Goal: Task Accomplishment & Management: Use online tool/utility

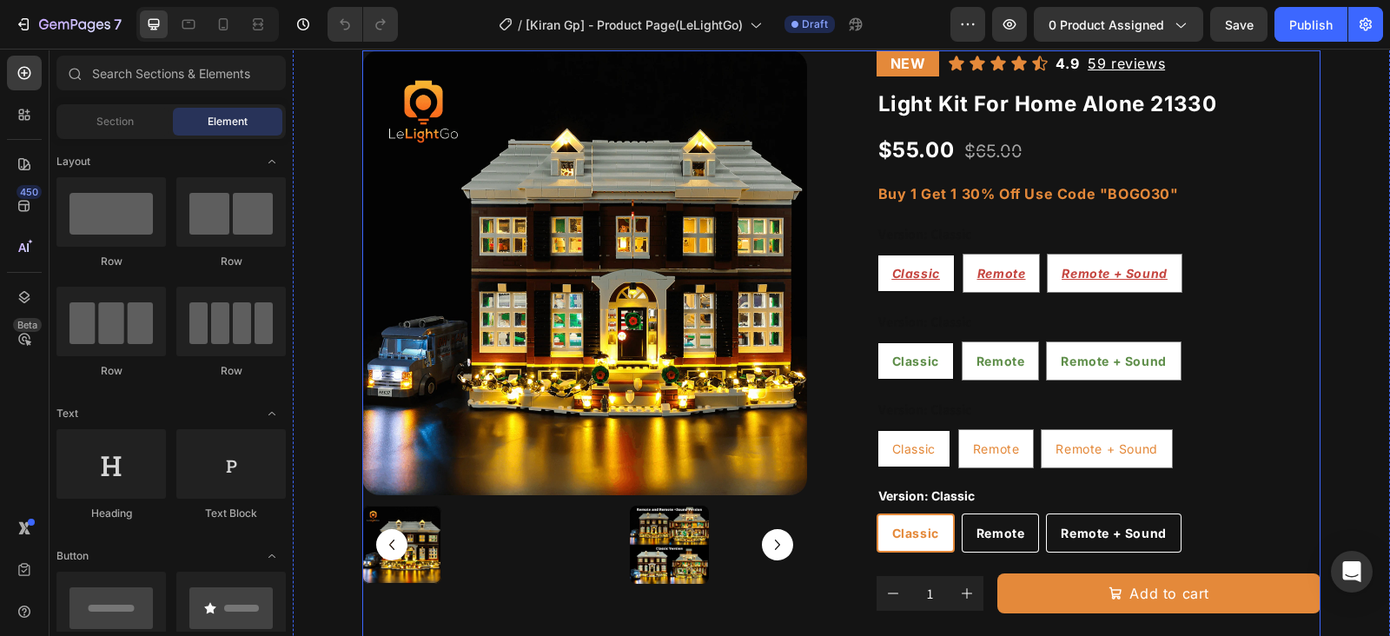
scroll to position [216, 0]
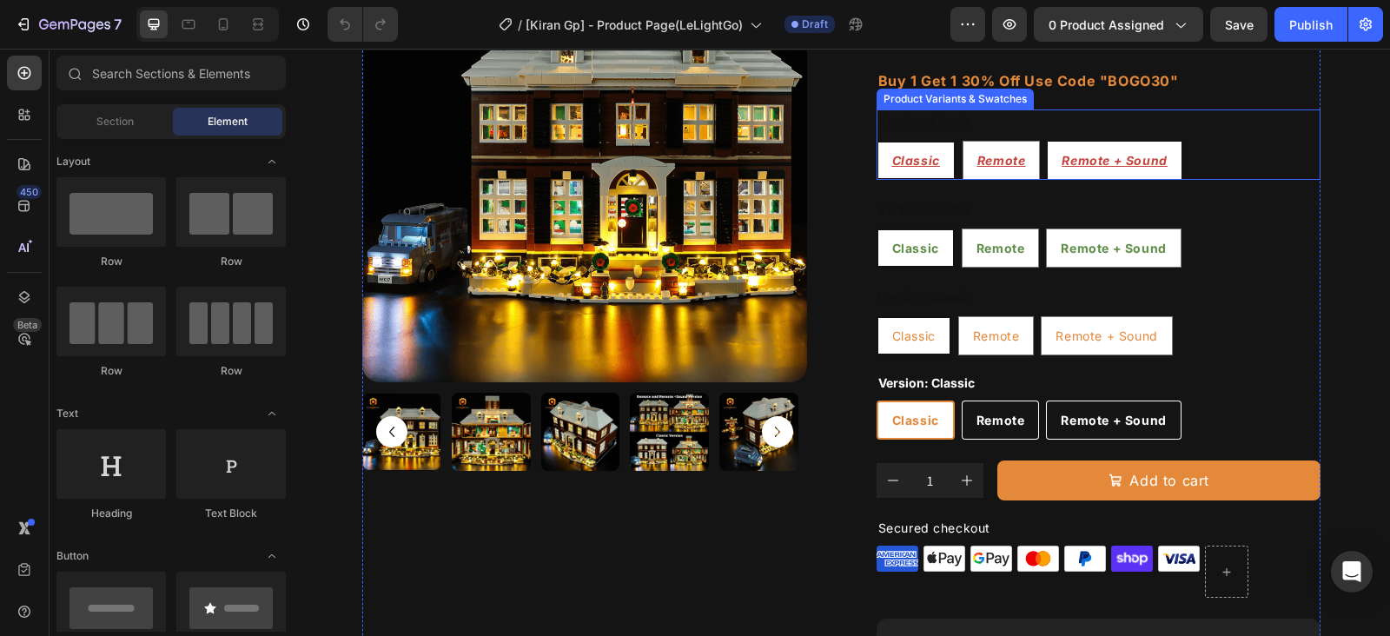
click at [1221, 166] on div "Classic Classic Classic Remote Remote Remote Remote + Sound Remote + Sound Remo…" at bounding box center [1099, 160] width 445 height 39
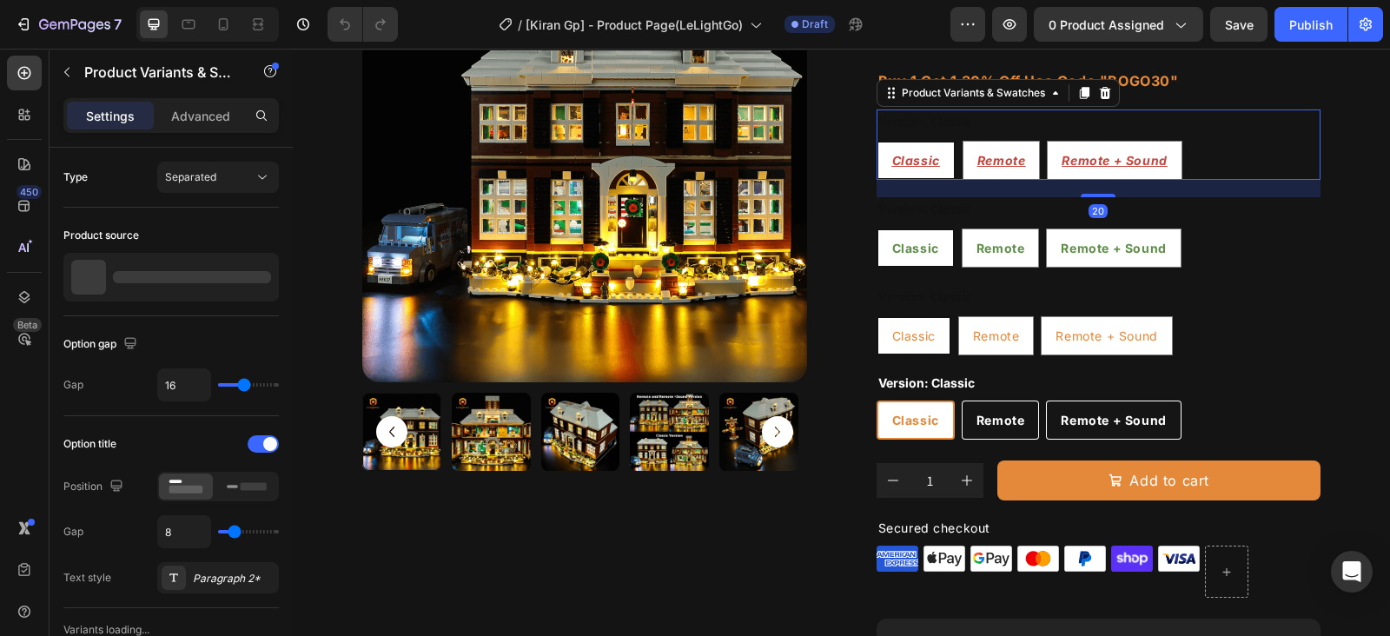
click at [1099, 97] on icon at bounding box center [1104, 93] width 11 height 12
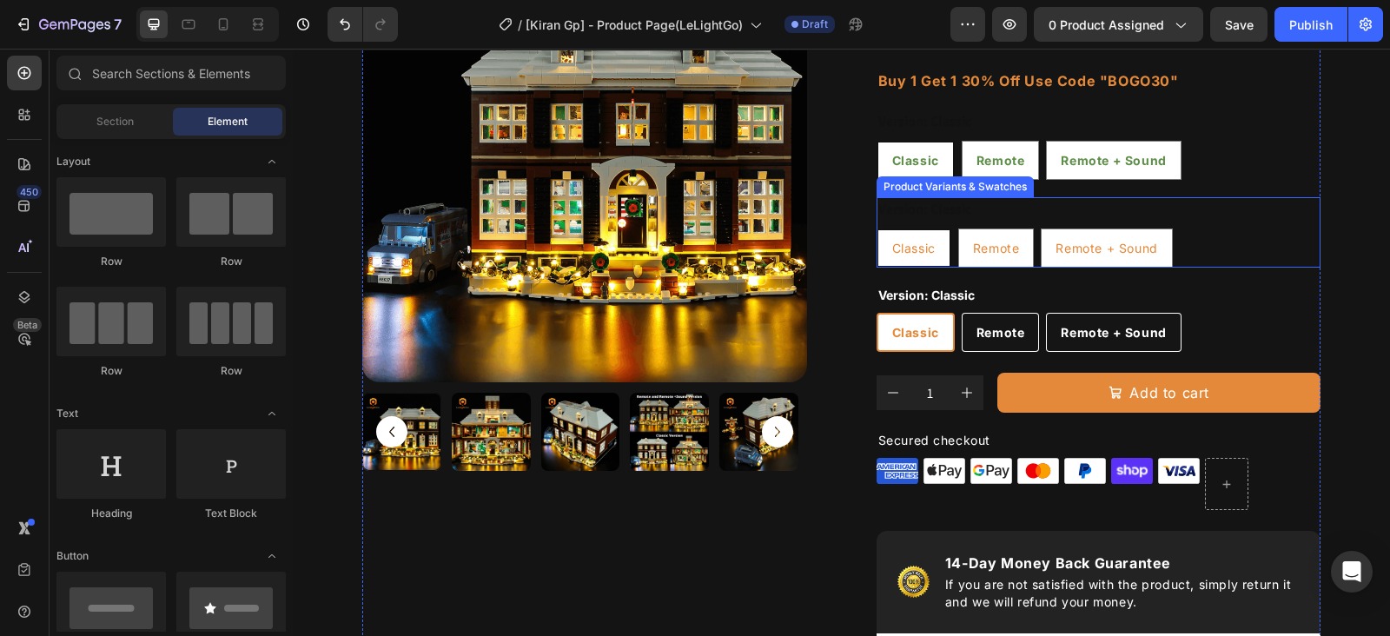
click at [1184, 231] on div "Classic Classic Classic Remote Remote Remote Remote + Sound Remote + Sound Remo…" at bounding box center [1099, 247] width 445 height 39
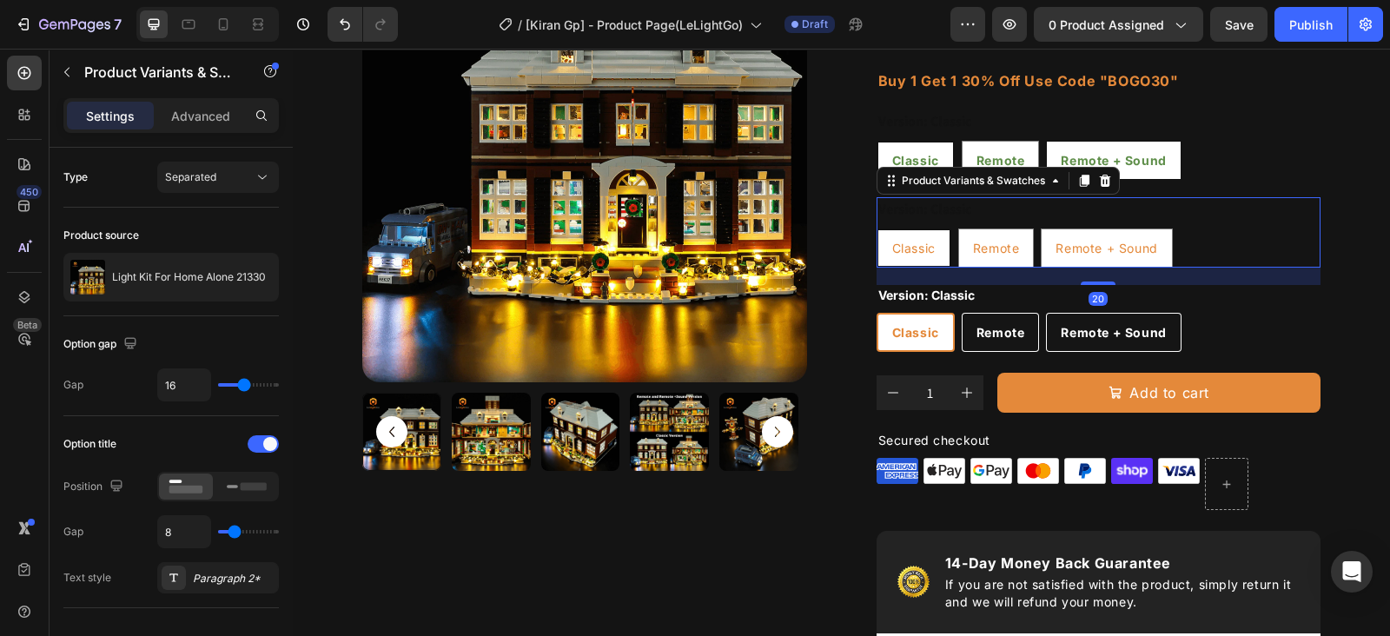
click at [1099, 182] on icon at bounding box center [1104, 181] width 11 height 12
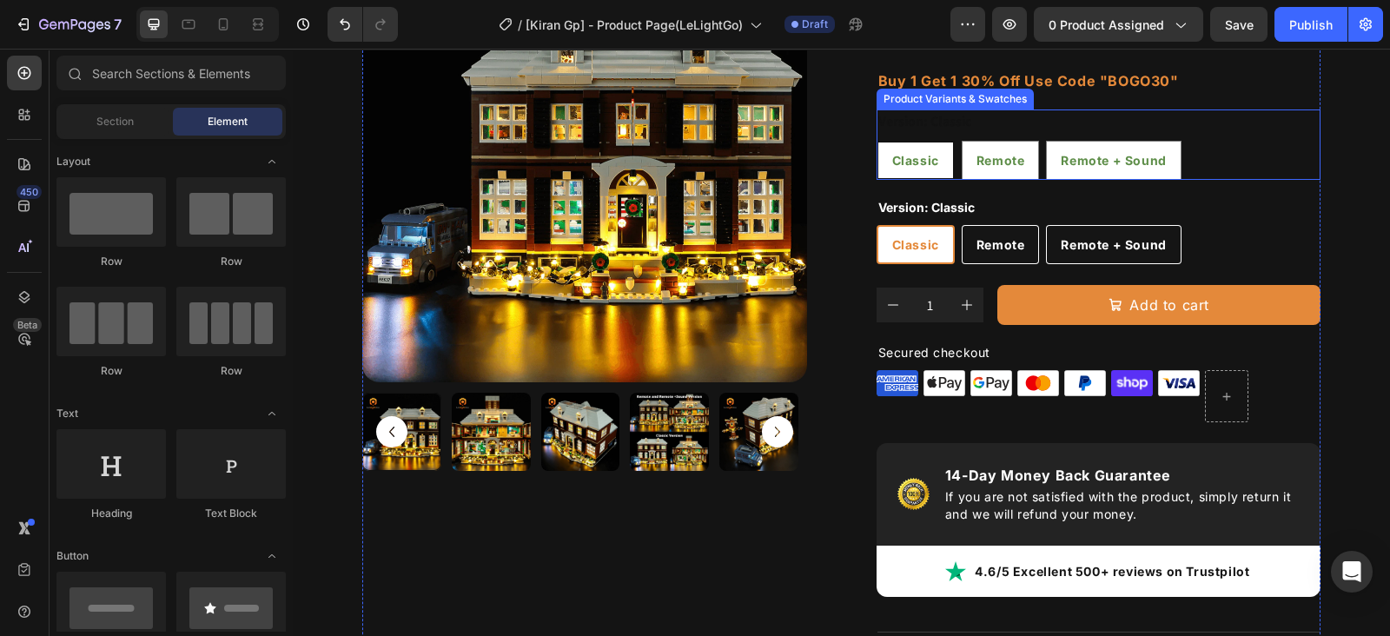
click at [1172, 162] on div "Classic Classic Classic Remote Remote Remote Remote + Sound Remote + Sound Remo…" at bounding box center [1099, 160] width 445 height 39
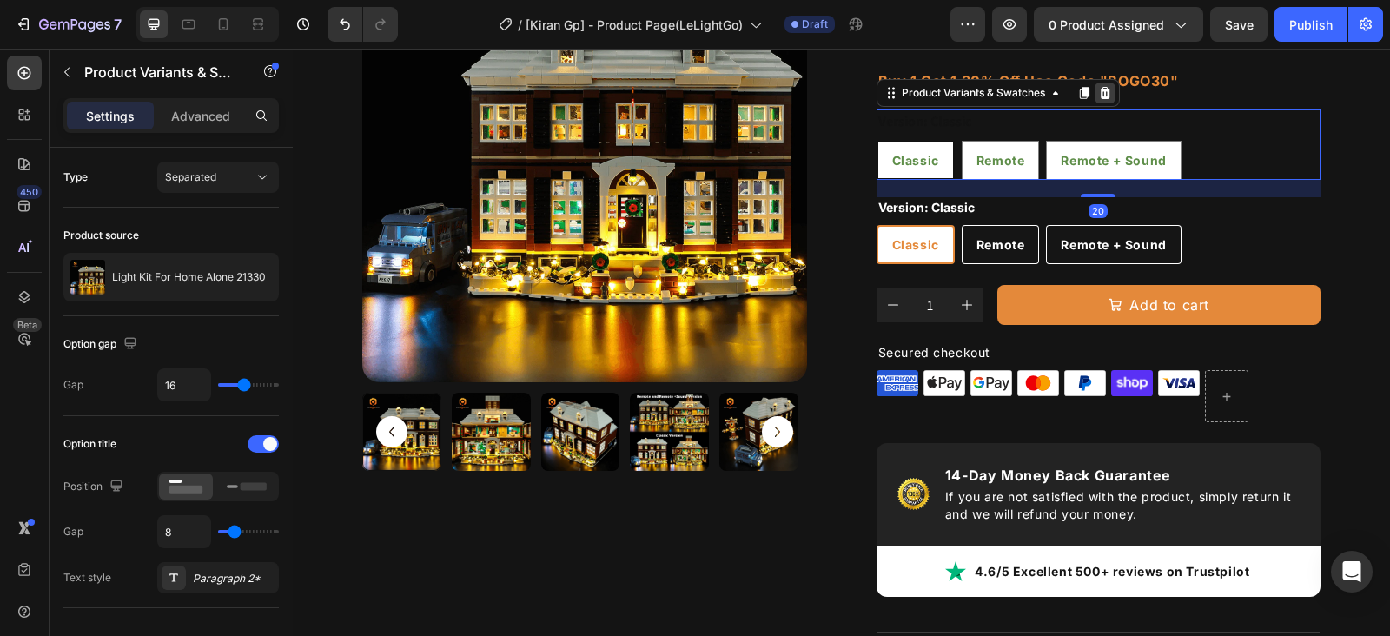
click at [1099, 92] on icon at bounding box center [1104, 93] width 11 height 12
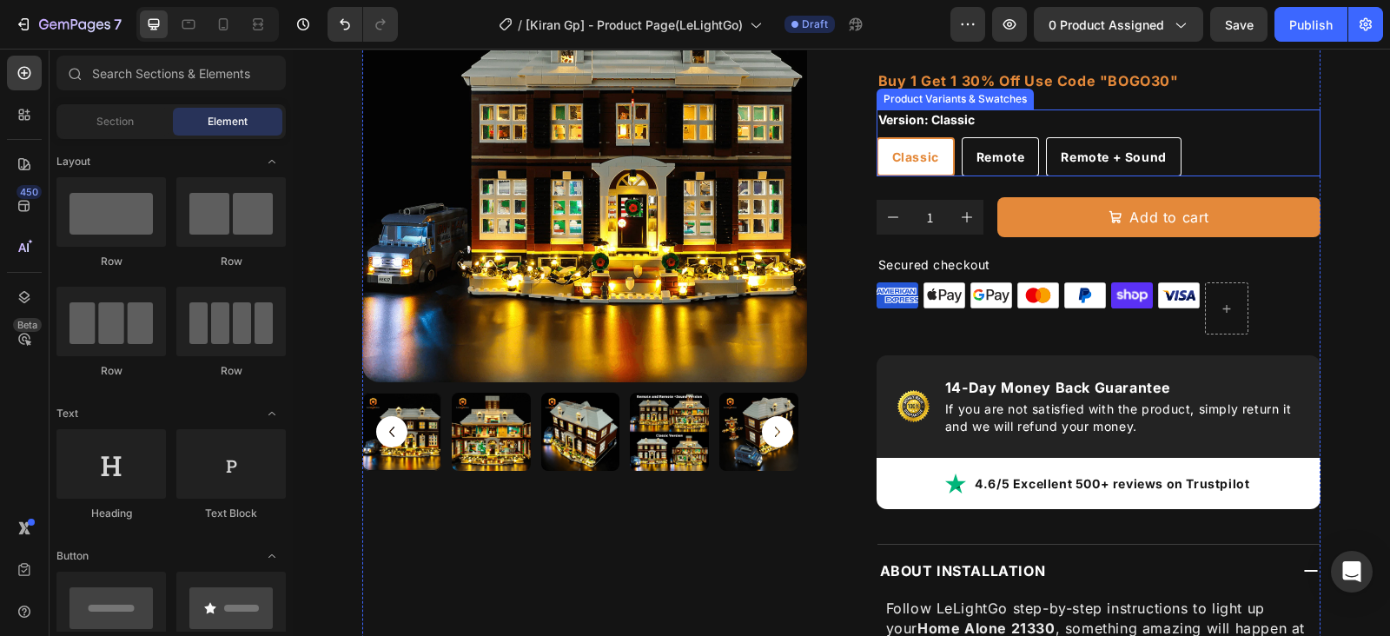
click at [1196, 170] on div "Classic Classic Classic Remote Remote Remote Remote + Sound Remote + Sound Remo…" at bounding box center [1099, 156] width 445 height 39
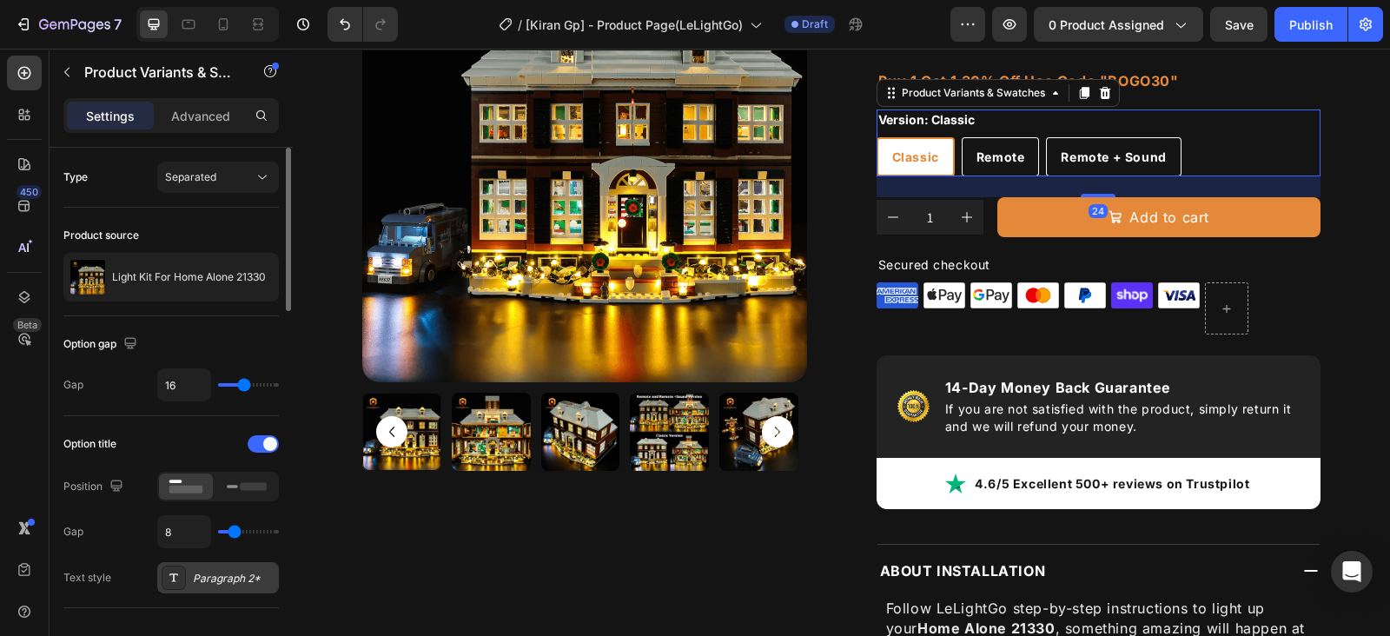
scroll to position [326, 0]
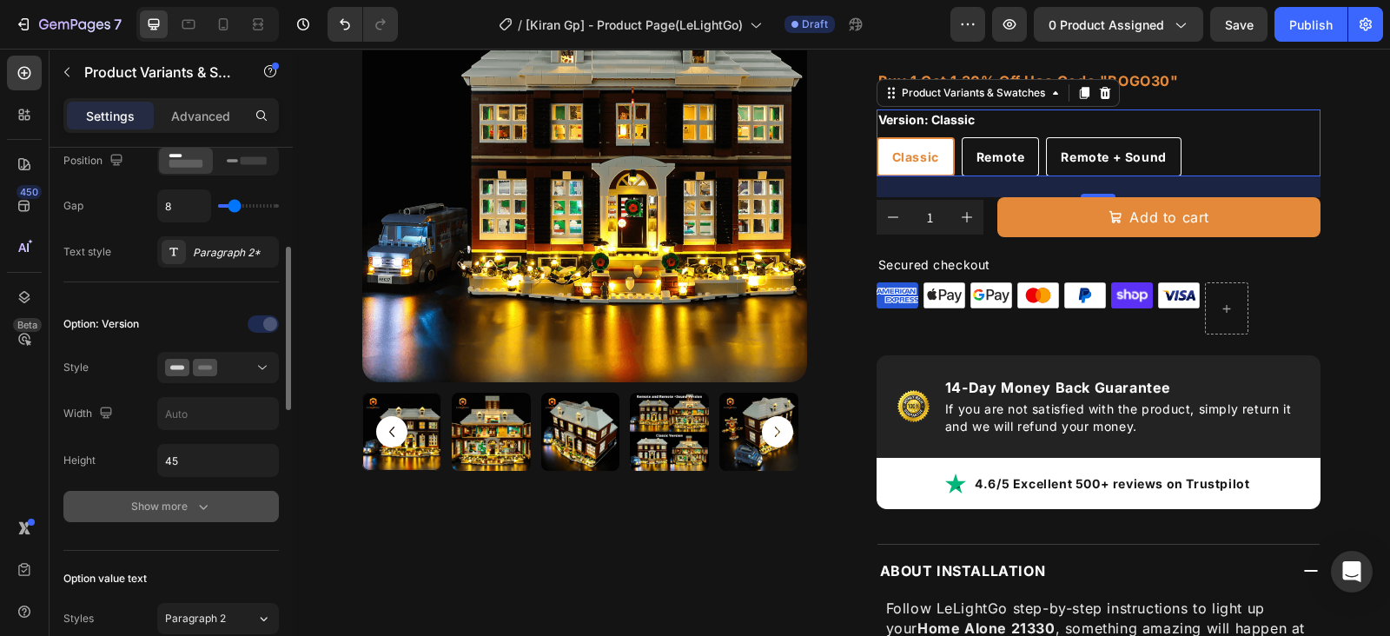
click at [202, 491] on button "Show more" at bounding box center [170, 506] width 215 height 31
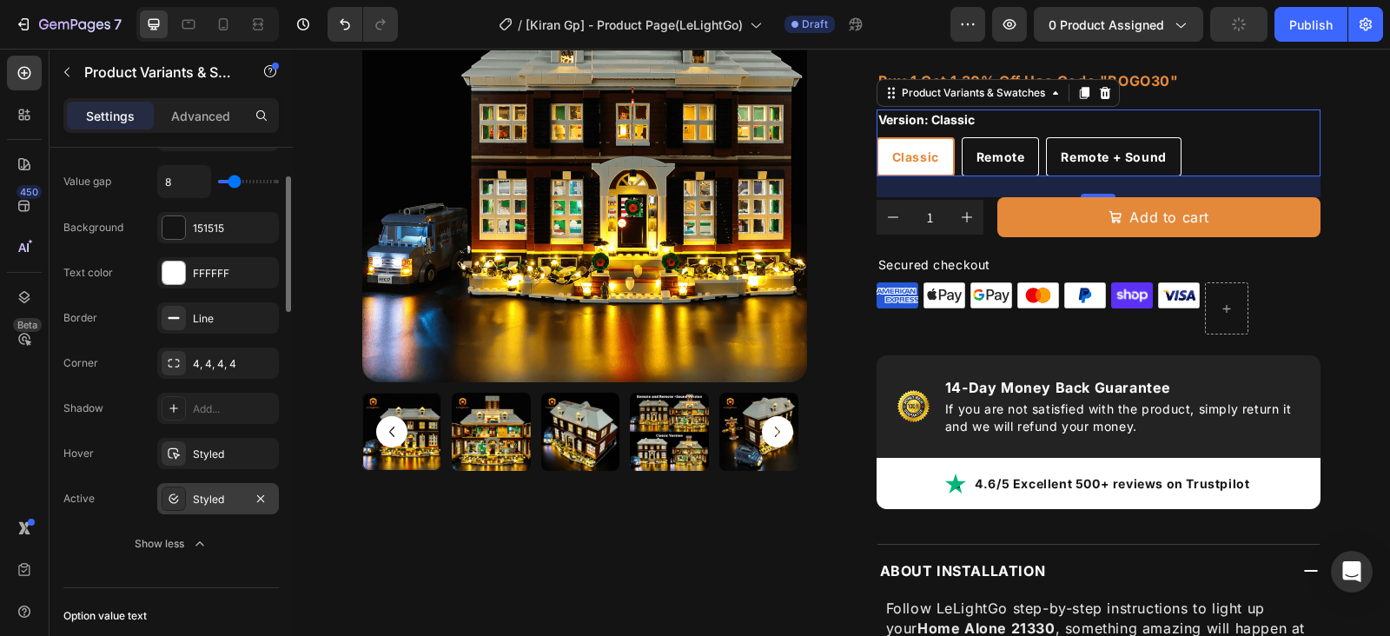
scroll to position [543, 0]
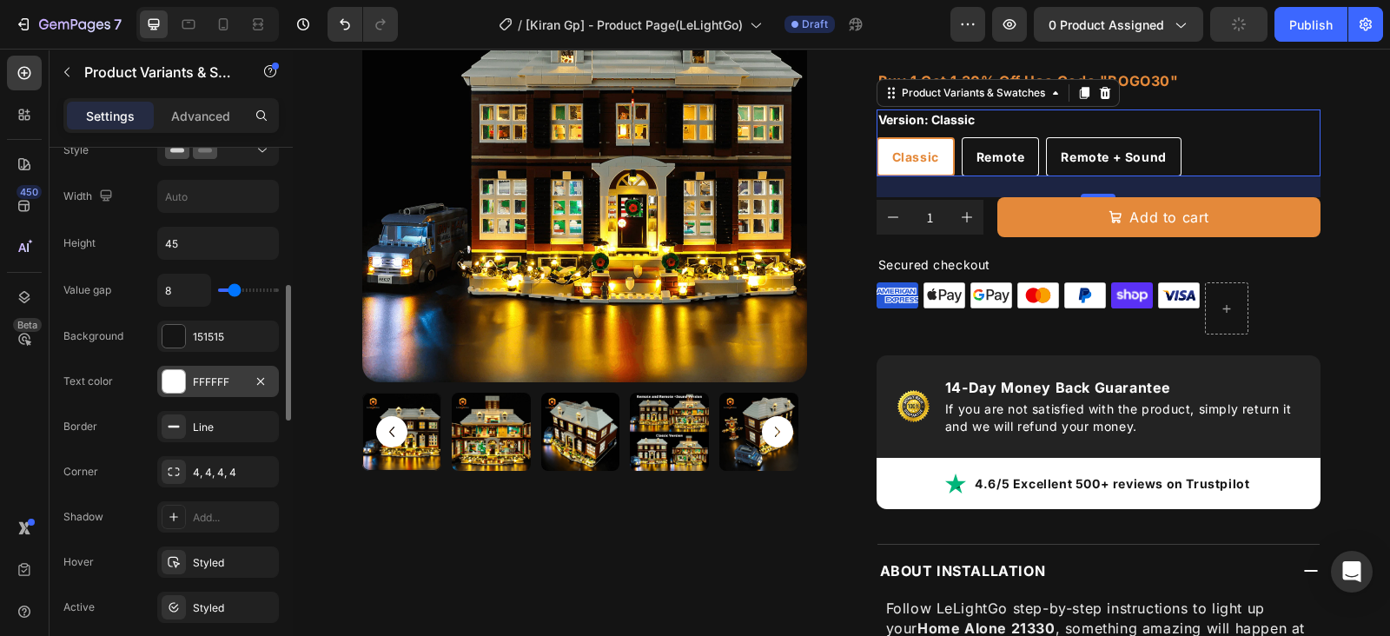
click at [204, 384] on div "FFFFFF" at bounding box center [218, 382] width 50 height 16
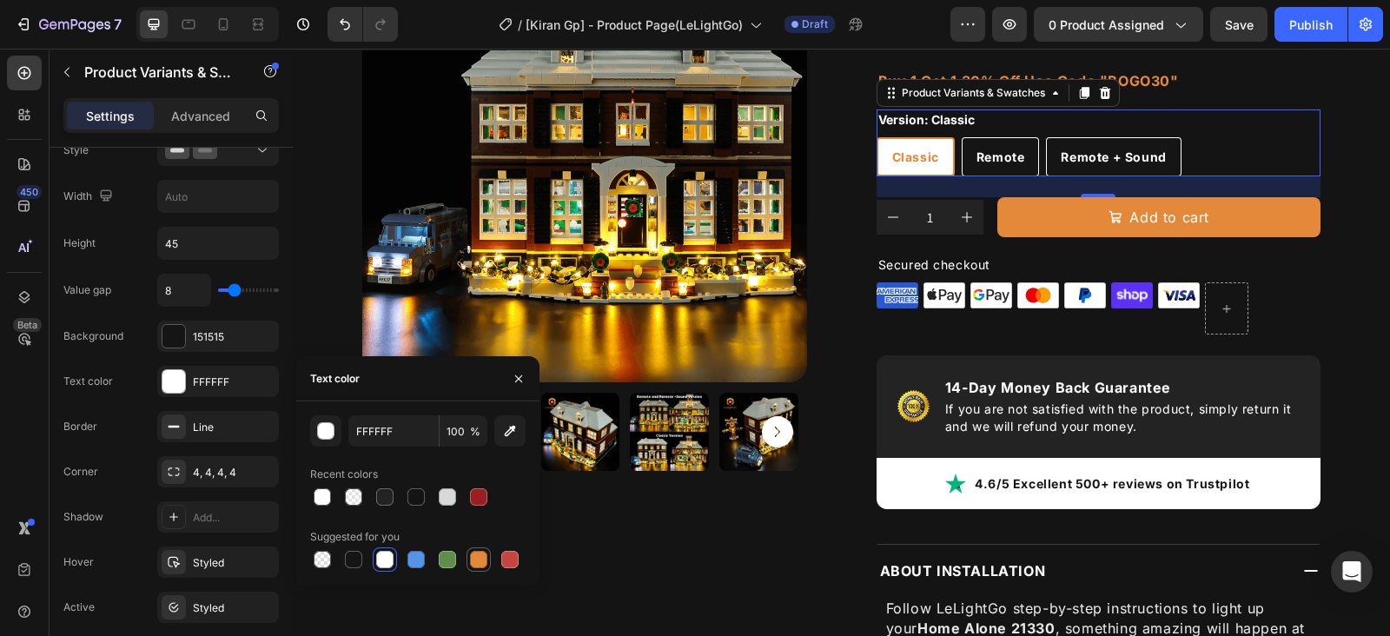
click at [480, 557] on div at bounding box center [478, 559] width 17 height 17
type input "E4893A"
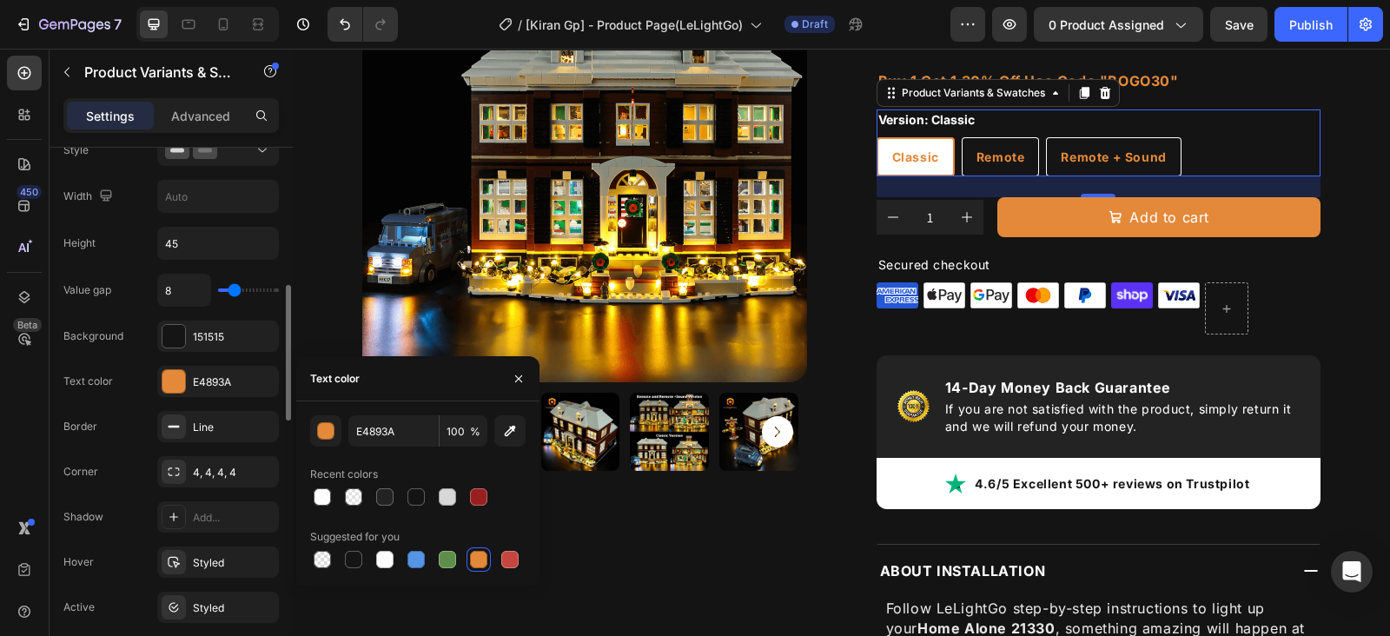
click at [126, 456] on div "Text color E4893A" at bounding box center [170, 471] width 215 height 31
click at [122, 445] on div "Value gap 8 Background 151515 Text color E4893A Border Line Corner 4, 4, 4, 4 S…" at bounding box center [170, 471] width 215 height 394
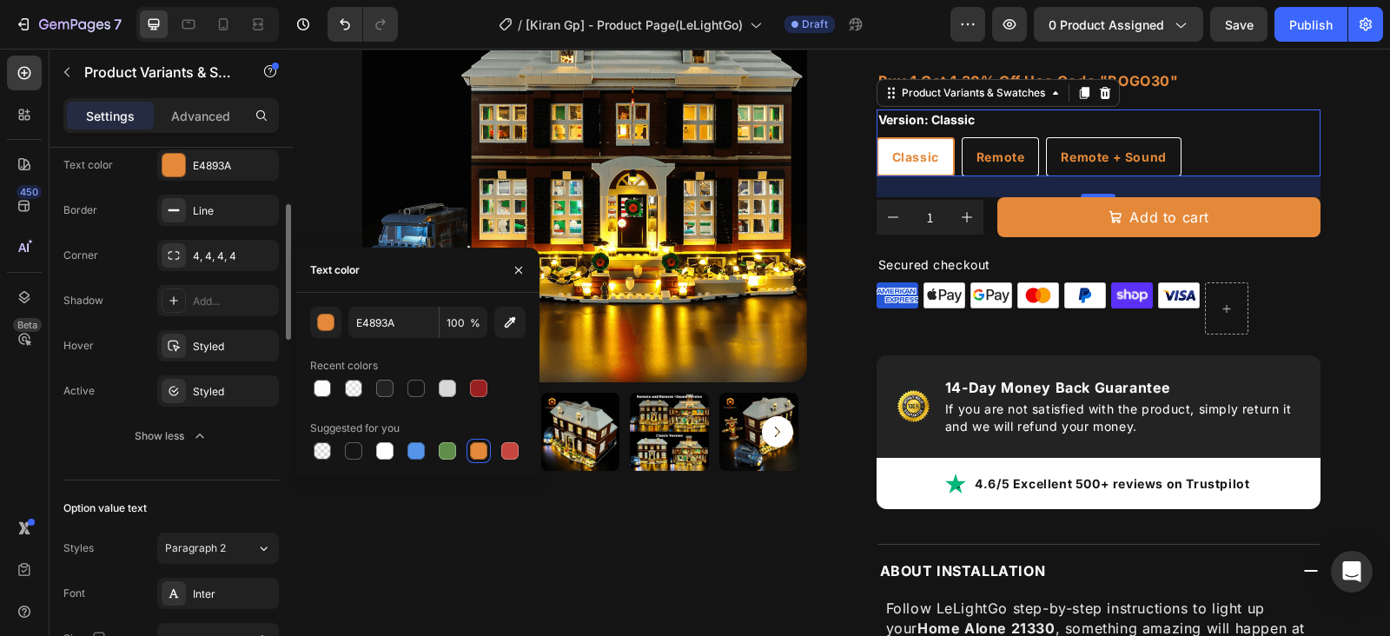
scroll to position [1086, 0]
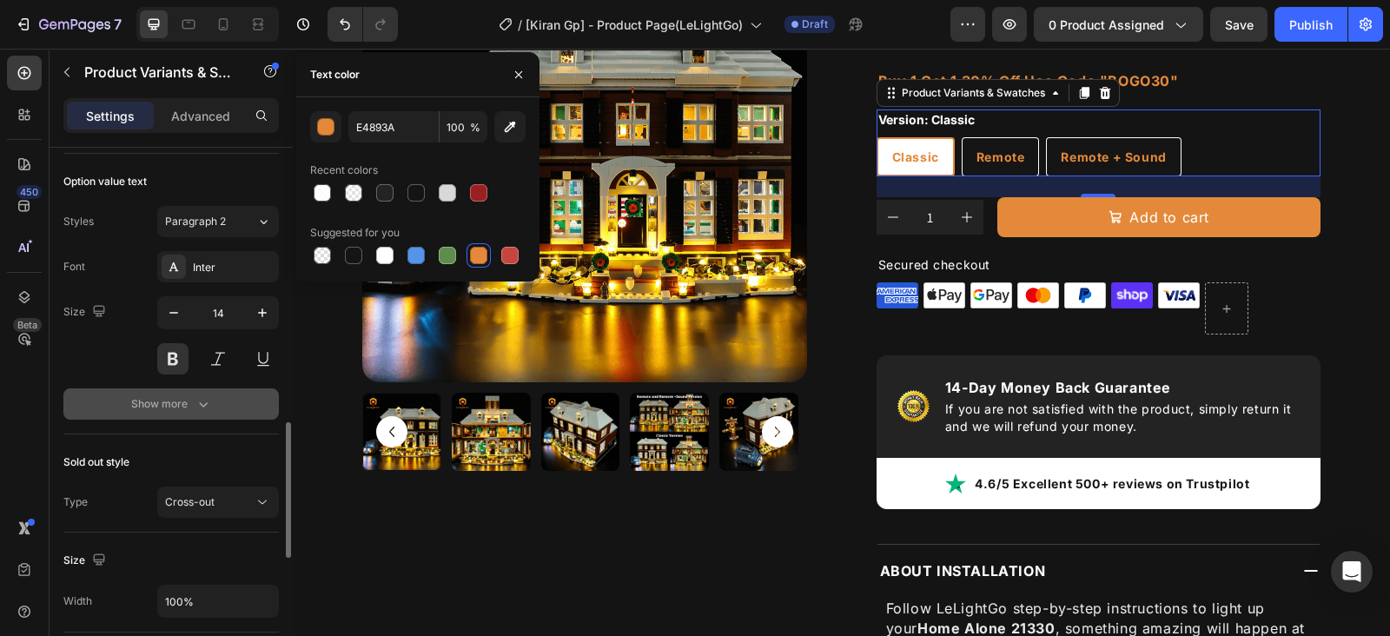
click at [193, 388] on button "Show more" at bounding box center [170, 403] width 215 height 31
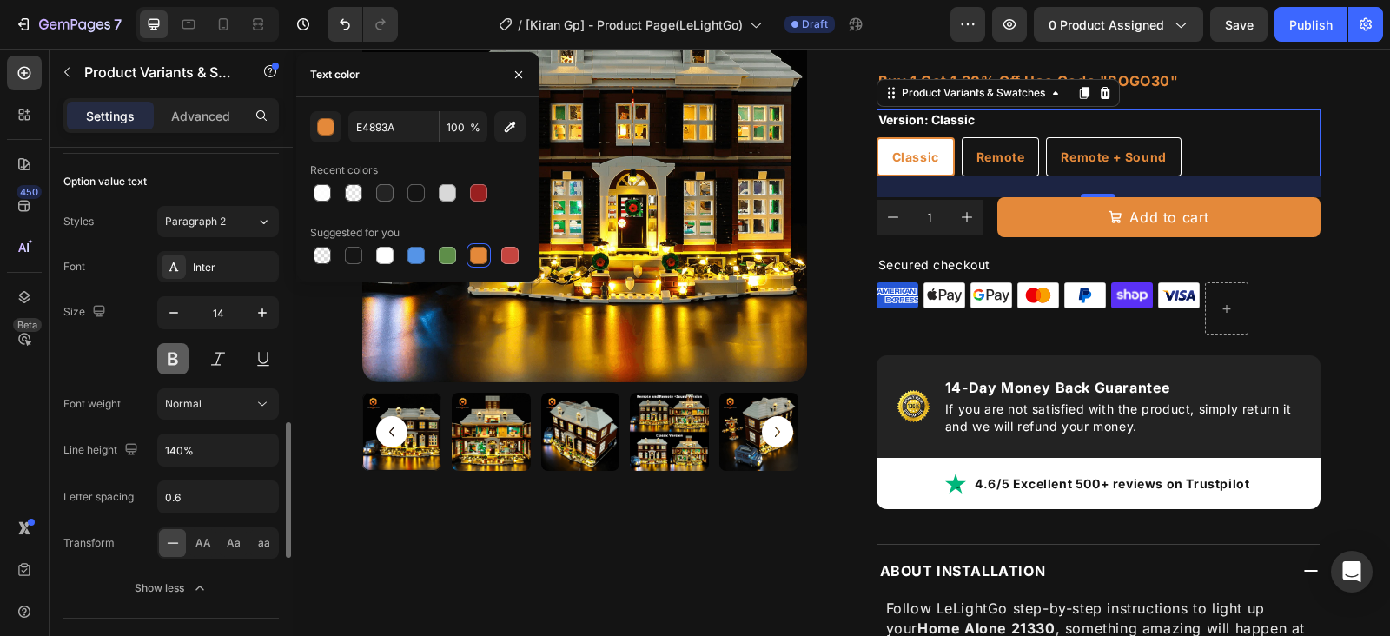
click at [182, 360] on button at bounding box center [172, 358] width 31 height 31
click at [211, 409] on button "Normal" at bounding box center [218, 403] width 122 height 31
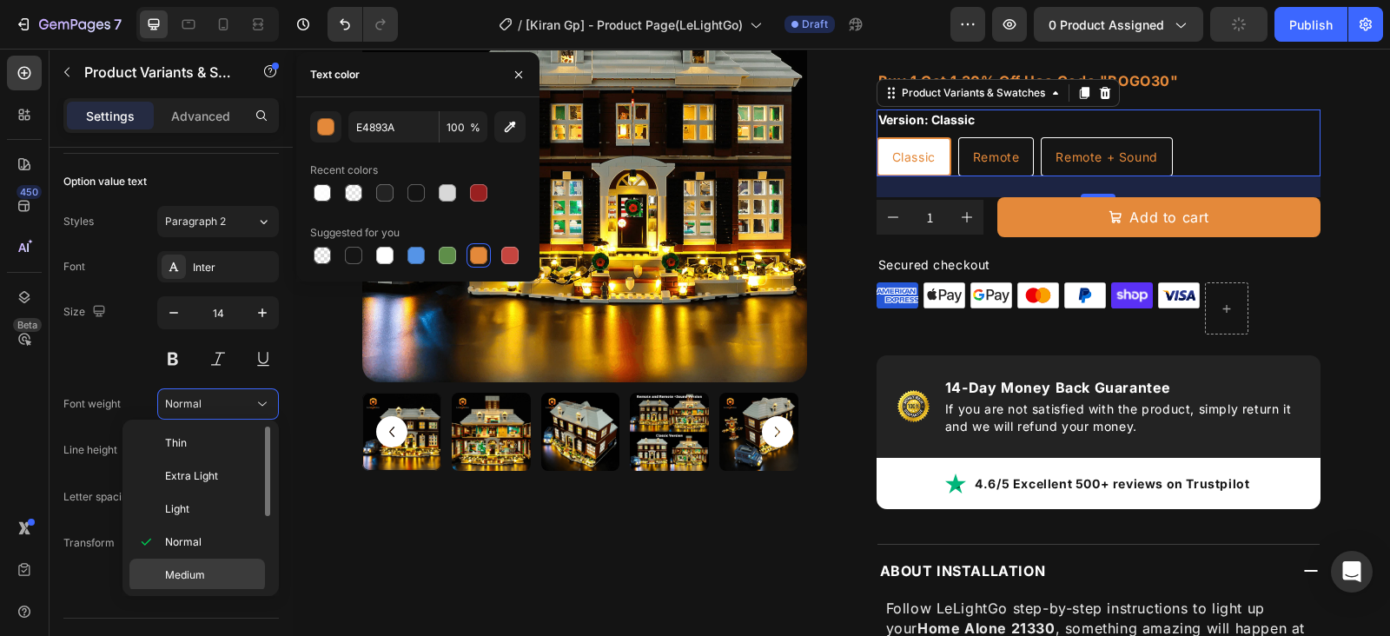
click at [211, 567] on p "Medium" at bounding box center [211, 575] width 92 height 16
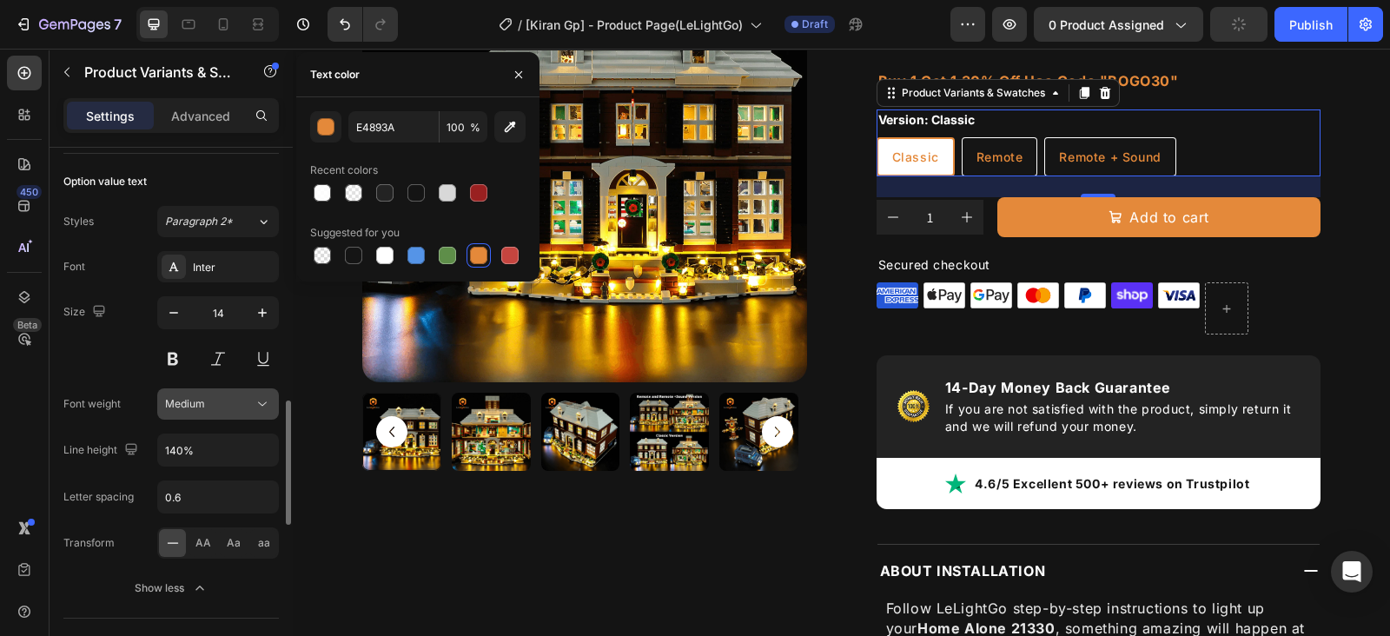
click at [217, 396] on div "Medium" at bounding box center [209, 404] width 89 height 16
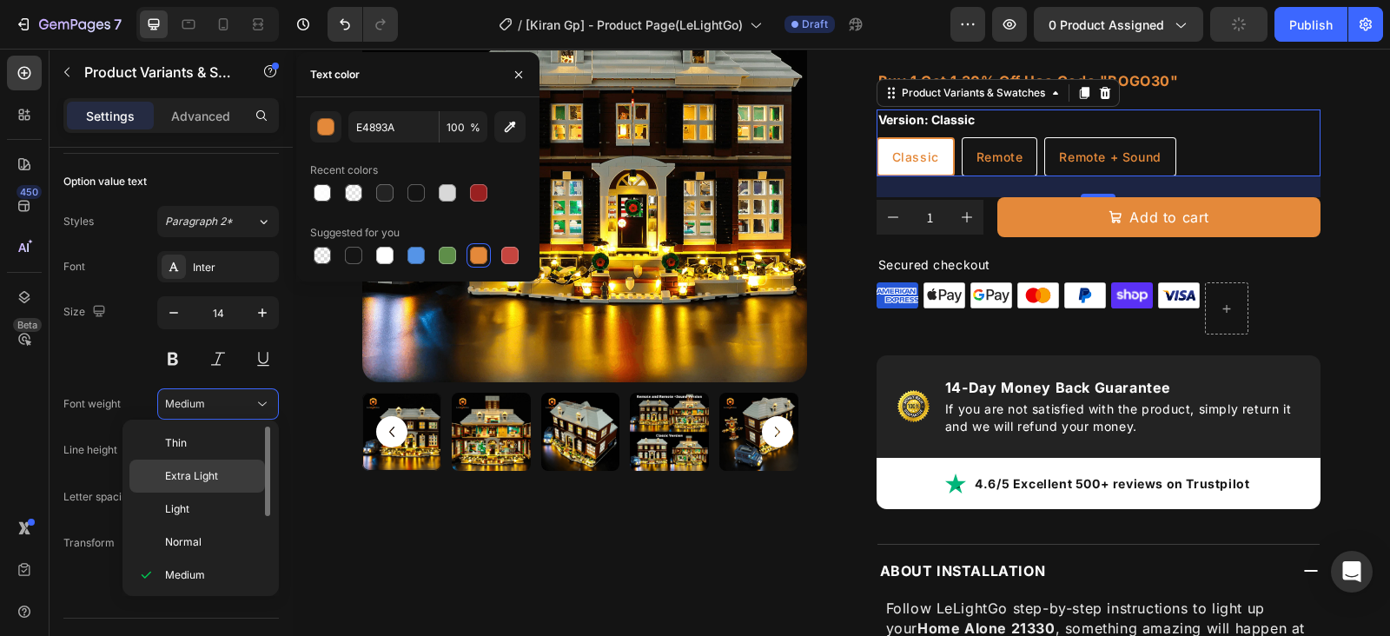
scroll to position [132, 0]
click at [205, 567] on p "Black" at bounding box center [211, 575] width 92 height 16
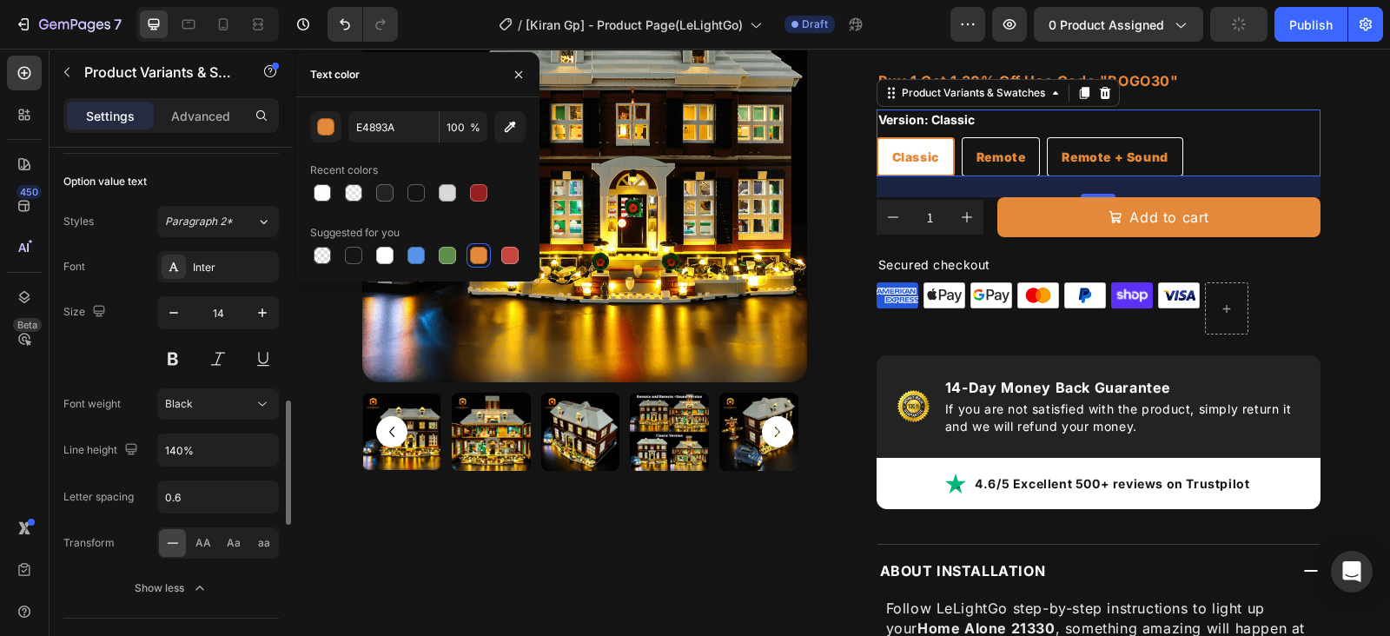
click at [144, 300] on div "Size 14" at bounding box center [170, 335] width 215 height 78
click at [521, 76] on icon "button" at bounding box center [519, 75] width 14 height 14
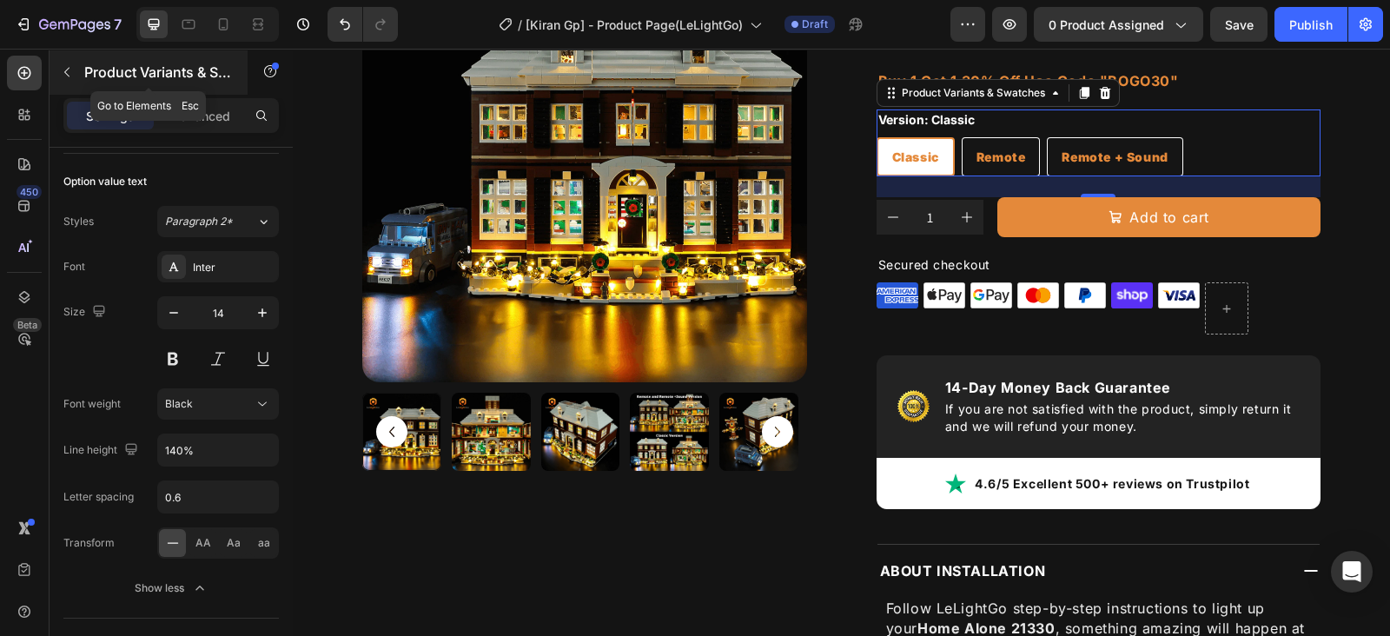
click at [160, 84] on div "Product Variants & Swatches" at bounding box center [149, 72] width 198 height 45
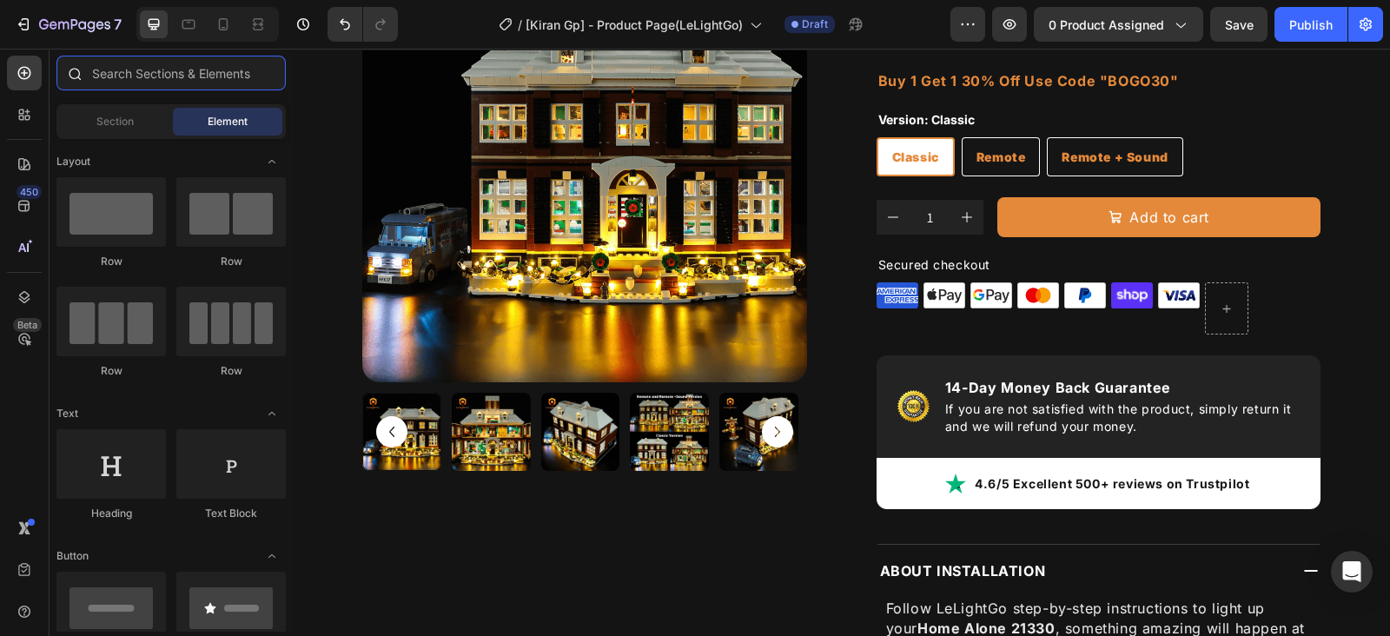
click at [165, 79] on input "text" at bounding box center [170, 73] width 229 height 35
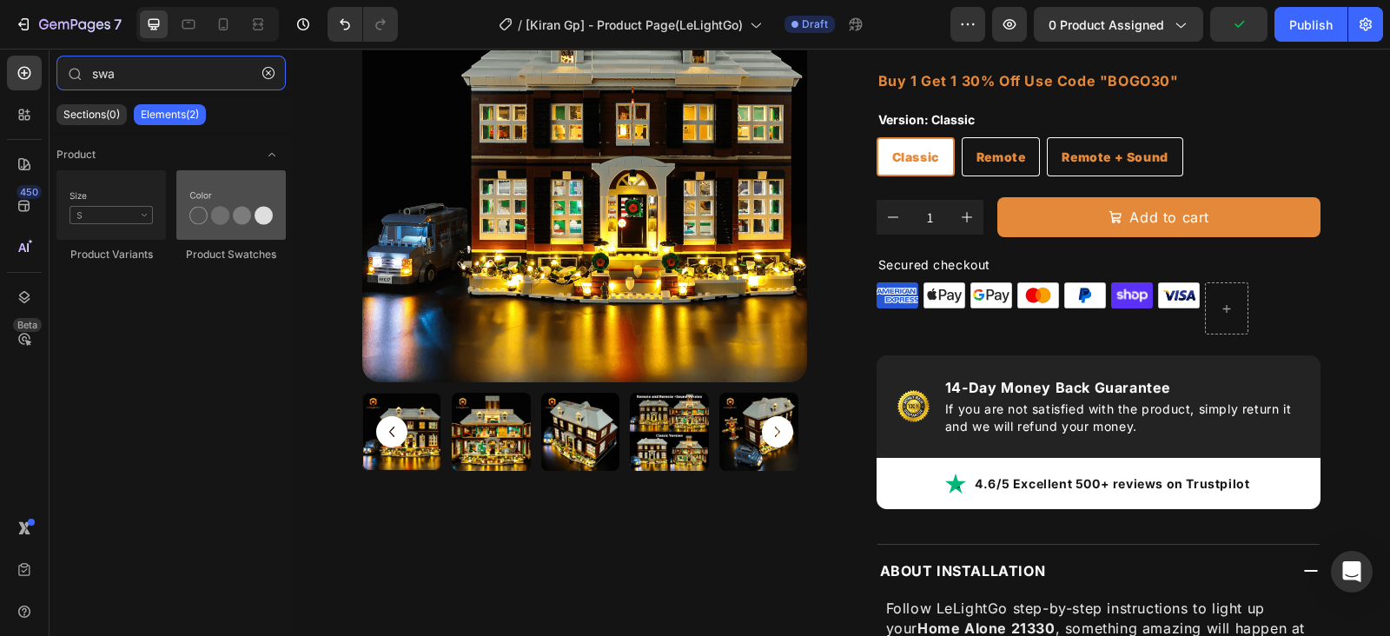
type input "swa"
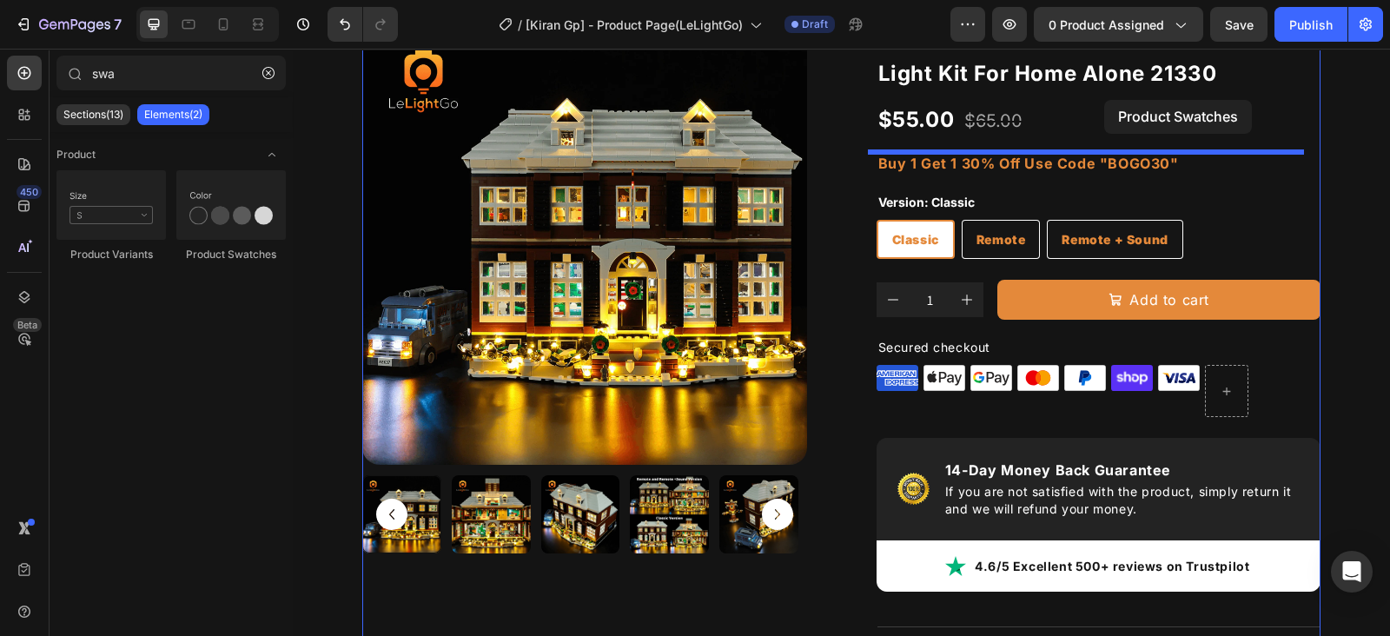
scroll to position [106, 0]
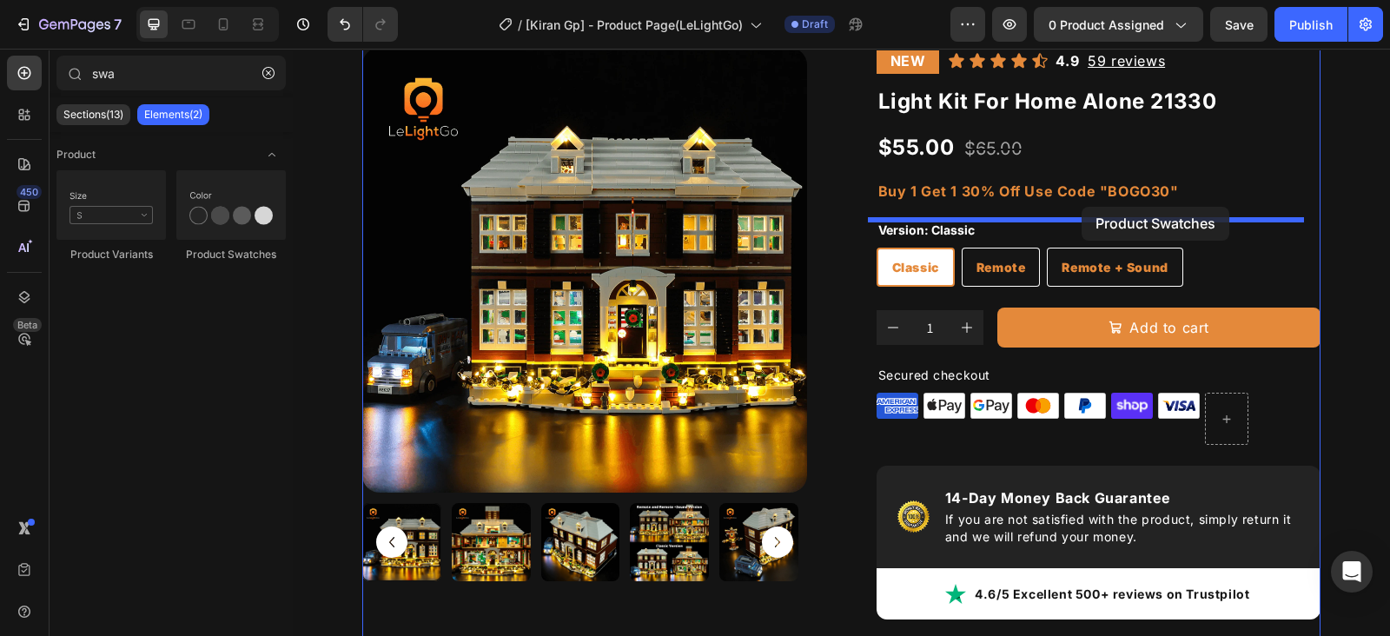
drag, startPoint x: 512, startPoint y: 264, endPoint x: 1082, endPoint y: 207, distance: 572.8
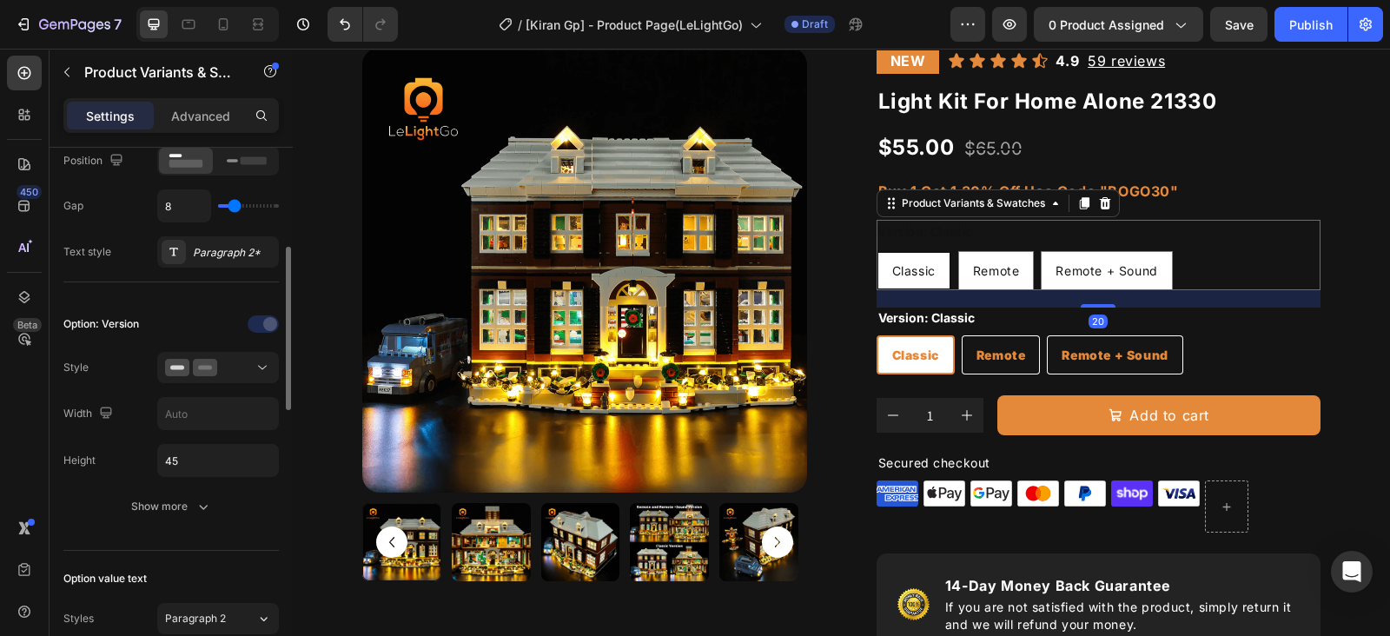
scroll to position [434, 0]
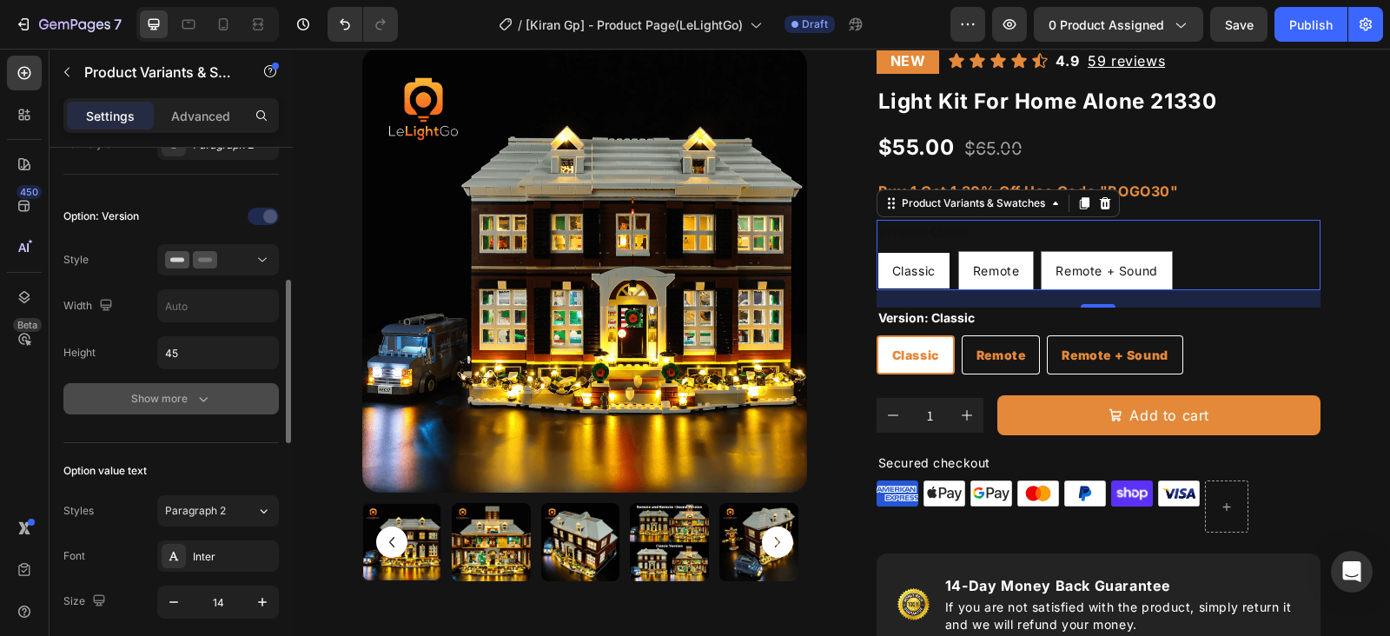
click at [201, 394] on icon "button" at bounding box center [203, 398] width 17 height 17
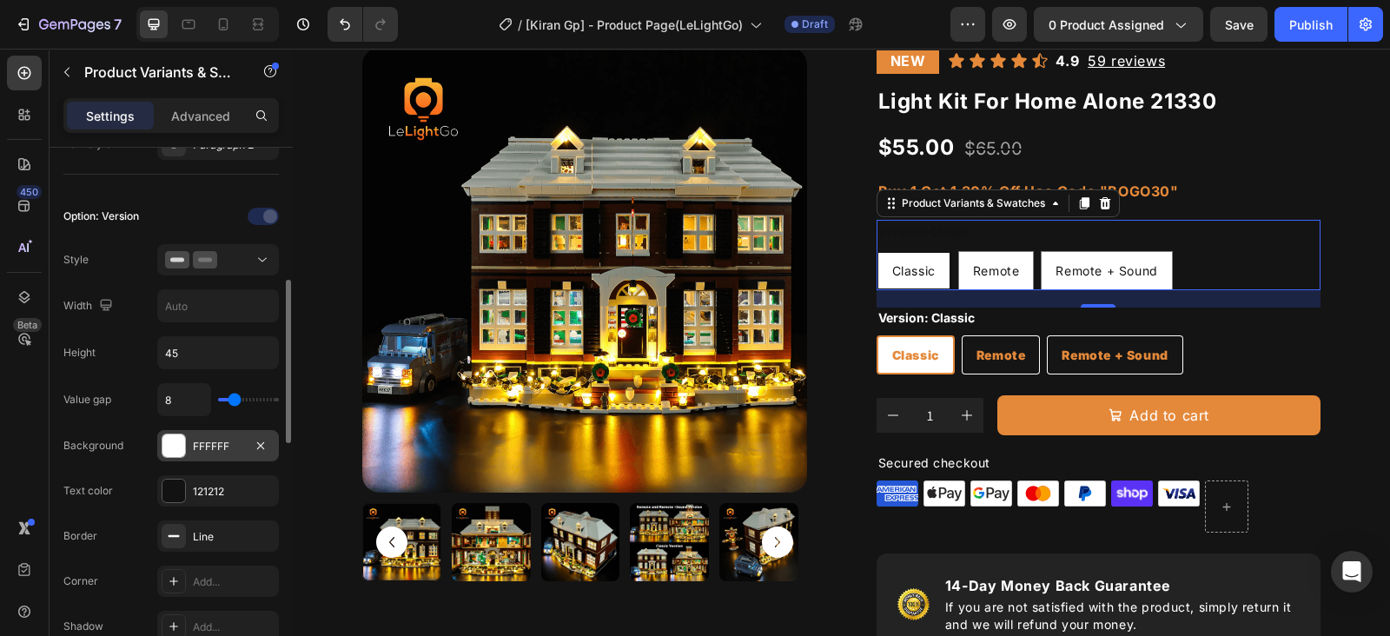
click at [195, 440] on div "FFFFFF" at bounding box center [218, 447] width 50 height 16
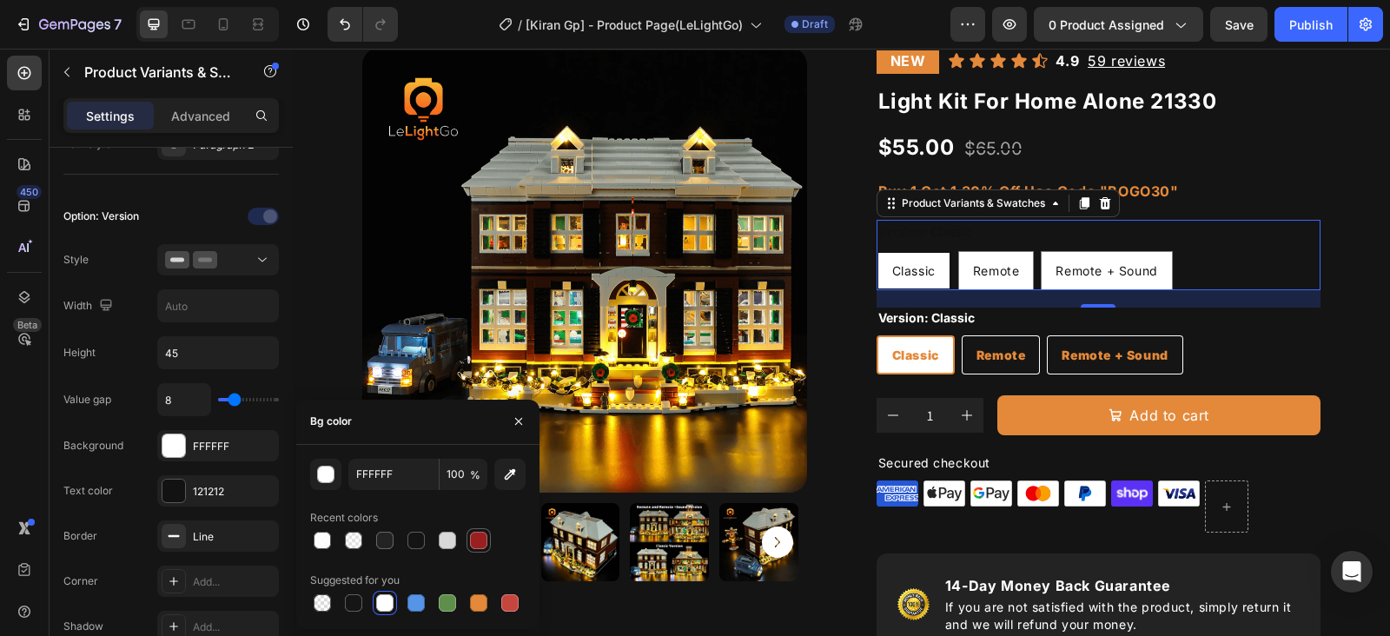
click at [477, 540] on div at bounding box center [478, 540] width 17 height 17
type input "992020"
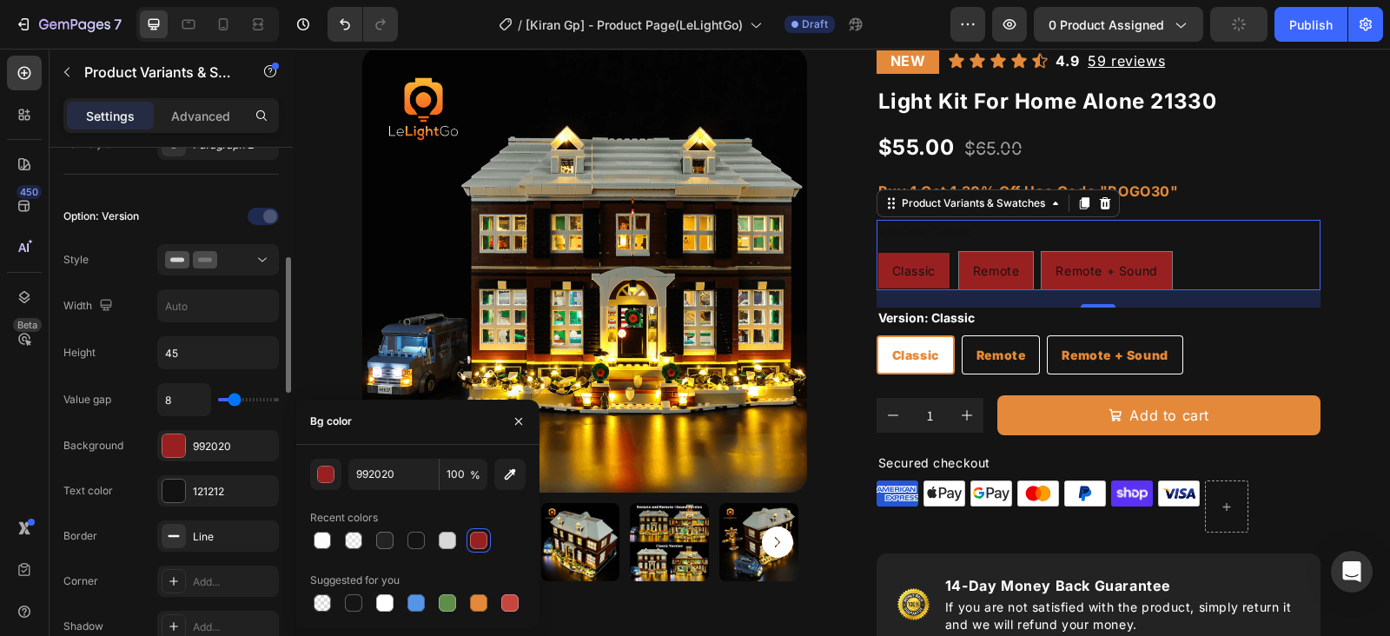
click at [199, 468] on div "Value gap 8 Background 992020 Text color 121212 Border Line Corner Add... Shado…" at bounding box center [170, 580] width 215 height 394
click at [199, 484] on div "121212" at bounding box center [218, 492] width 50 height 16
click at [448, 605] on div at bounding box center [447, 602] width 17 height 17
click at [388, 600] on div at bounding box center [384, 602] width 17 height 17
type input "FFFFFF"
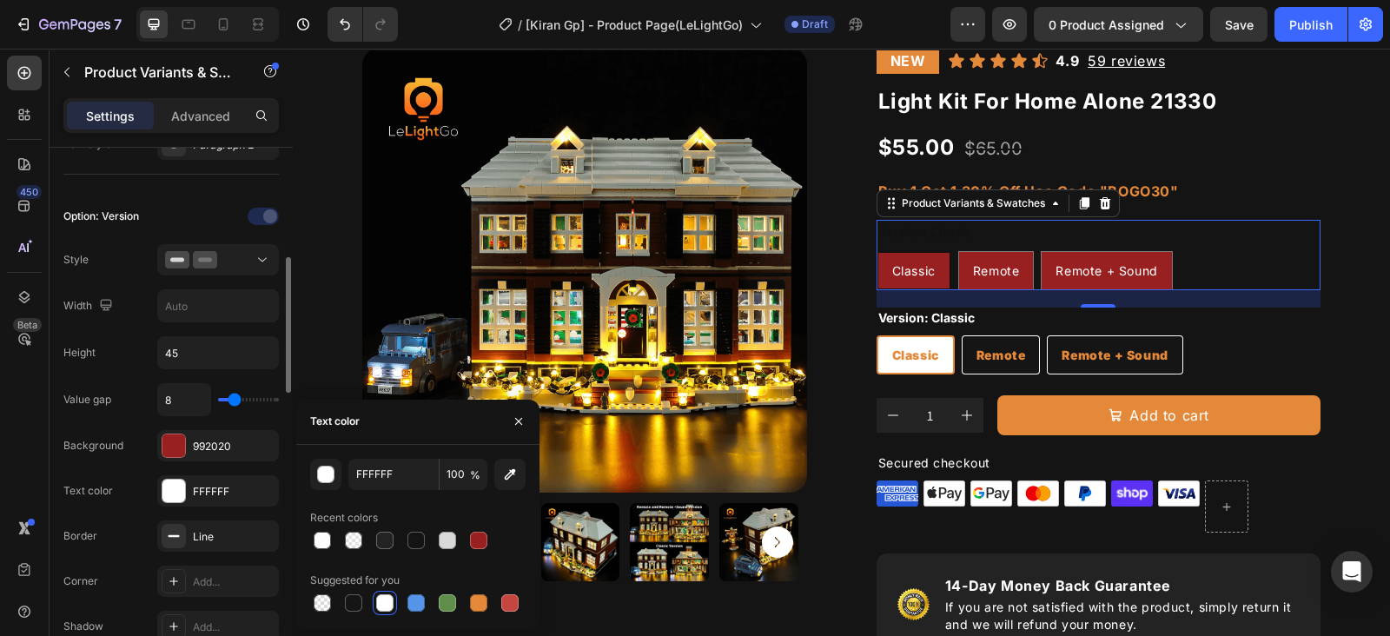
click at [136, 460] on div "Value gap 8 Background 992020 Text color FFFFFF Border Line Corner Add... Shado…" at bounding box center [170, 580] width 215 height 394
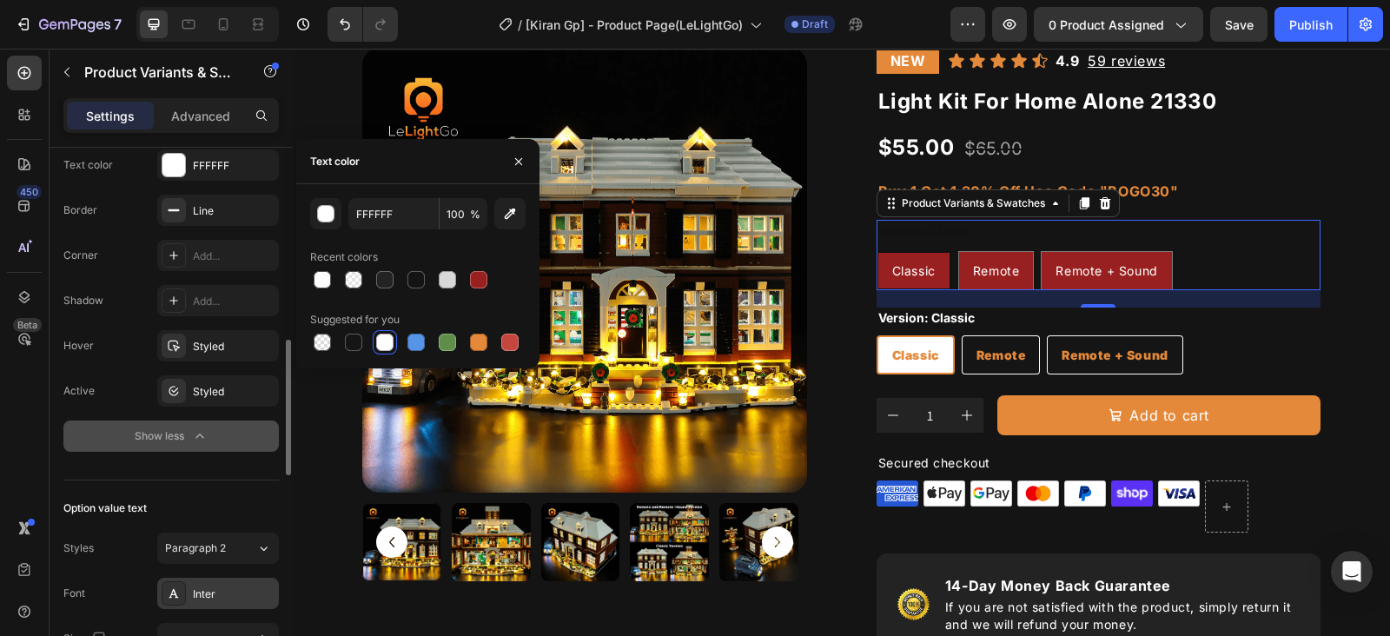
scroll to position [977, 0]
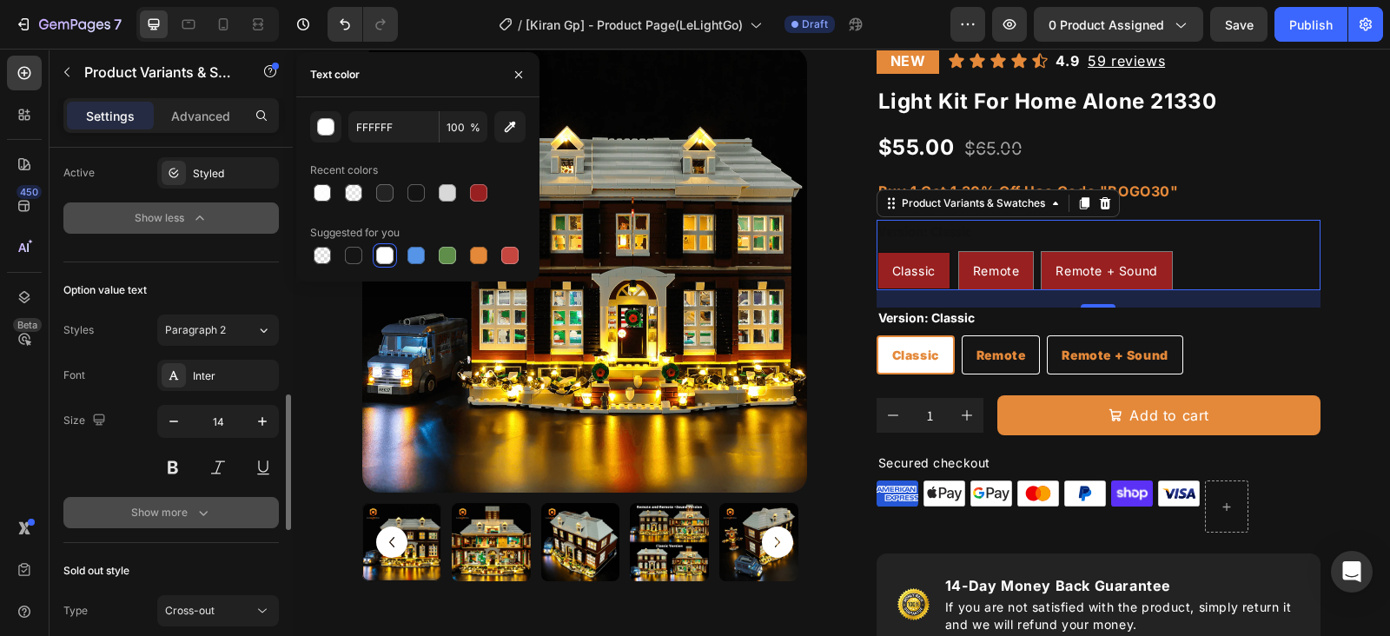
click at [214, 506] on button "Show more" at bounding box center [170, 512] width 215 height 31
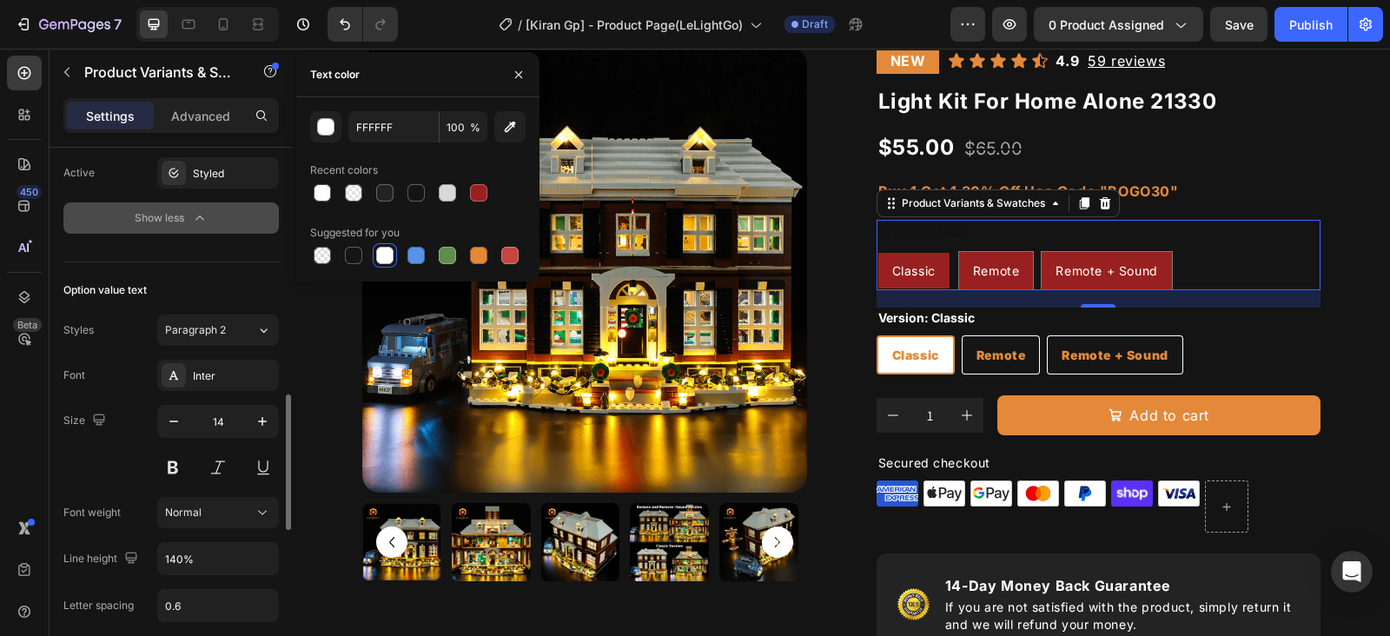
scroll to position [1195, 0]
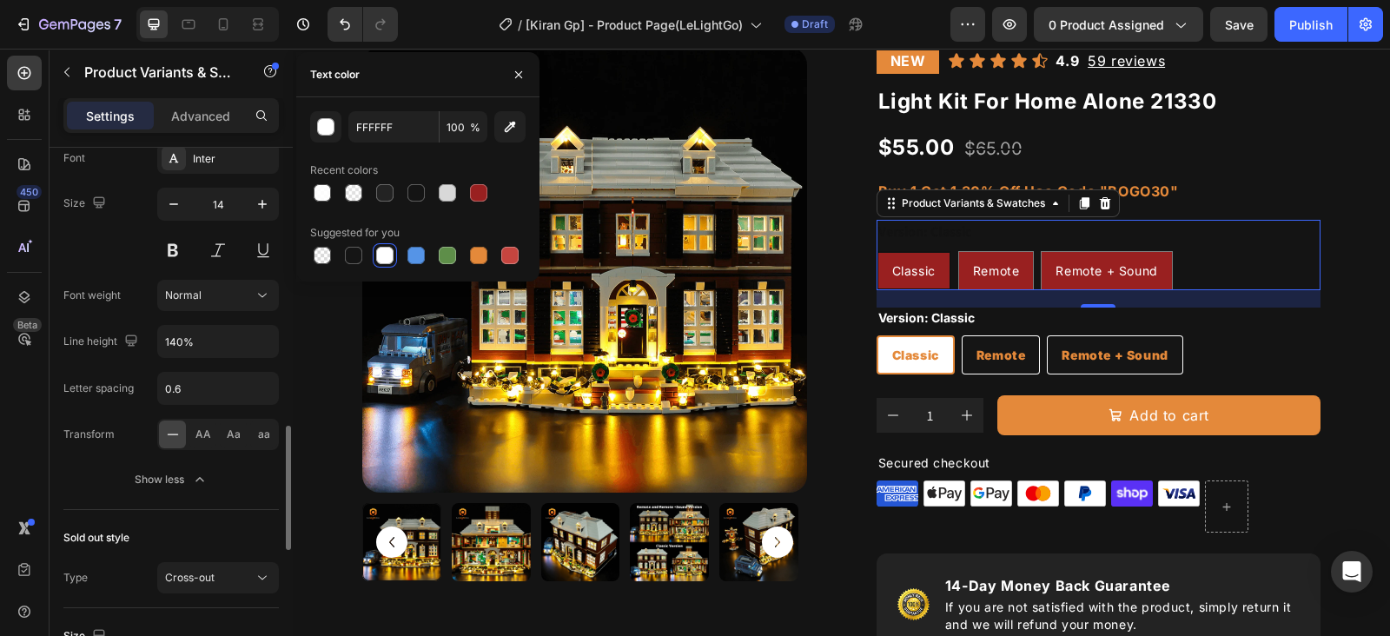
click at [209, 309] on div "Font Inter Size 14 Font weight Normal Line height 140% Letter spacing 0.6 Trans…" at bounding box center [170, 318] width 215 height 353
click at [210, 296] on div "Normal" at bounding box center [209, 296] width 89 height 16
click at [204, 162] on div "Inter" at bounding box center [234, 159] width 82 height 16
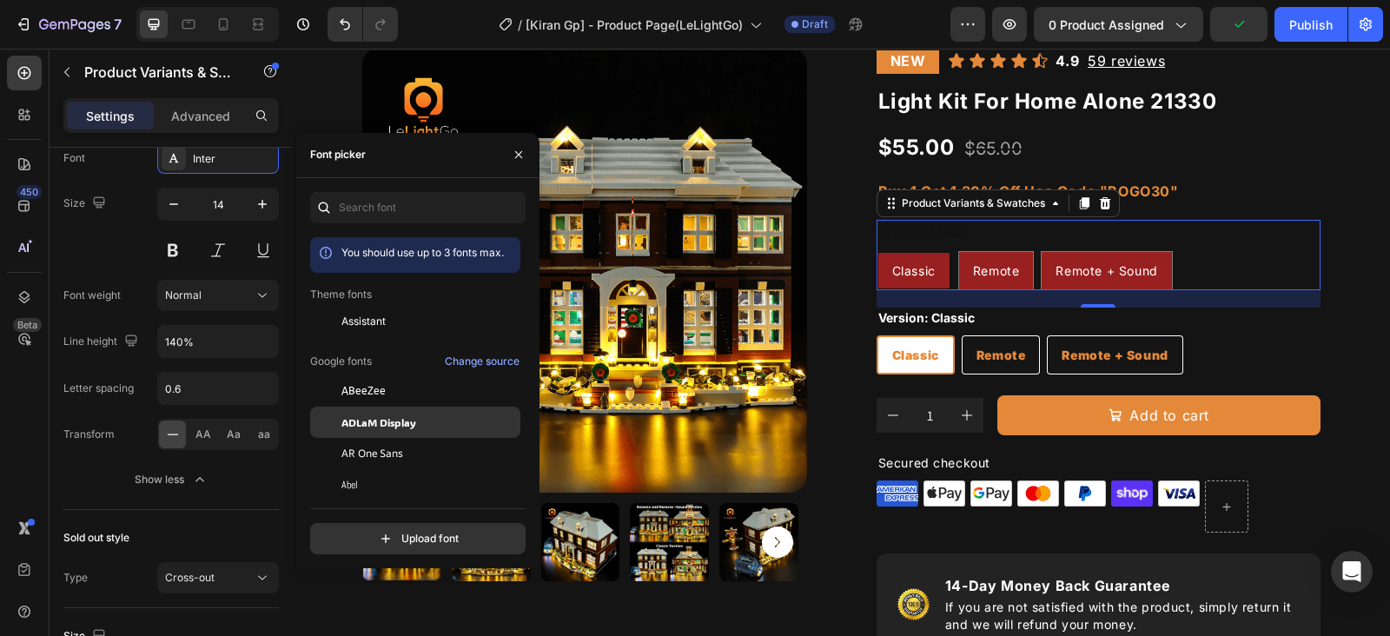
click at [387, 419] on span "ADLaM Display" at bounding box center [378, 422] width 75 height 16
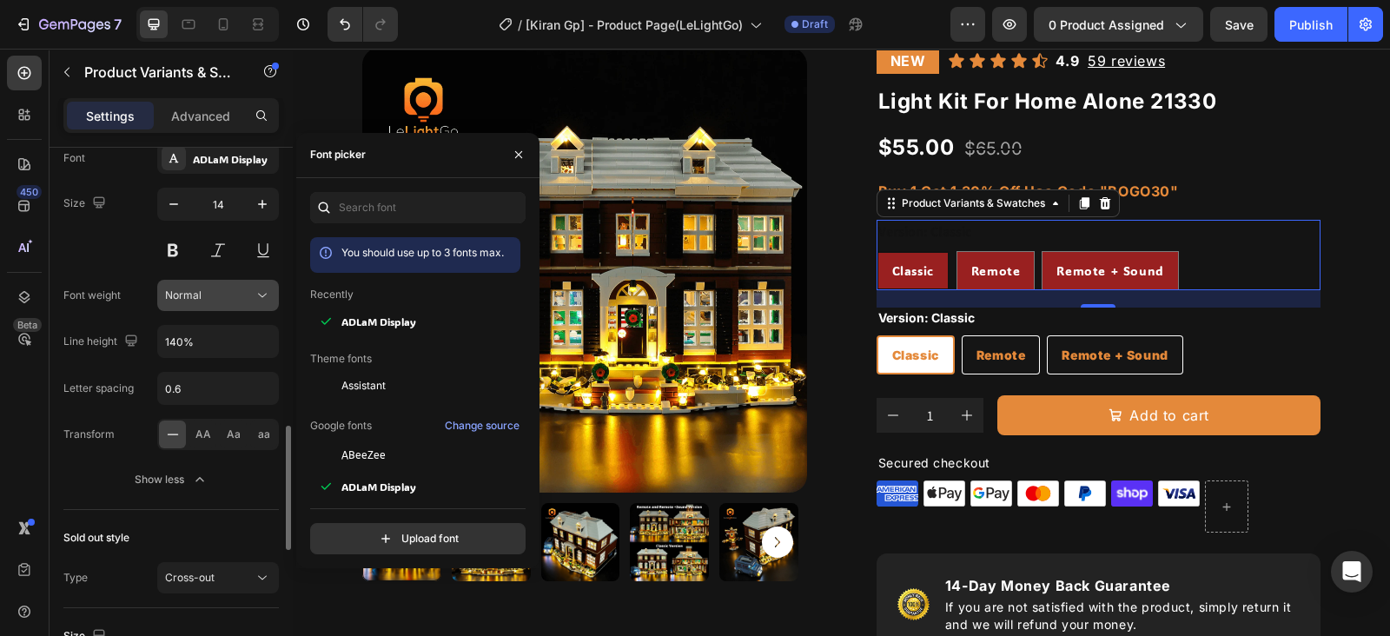
click at [230, 290] on div "Normal" at bounding box center [209, 296] width 89 height 16
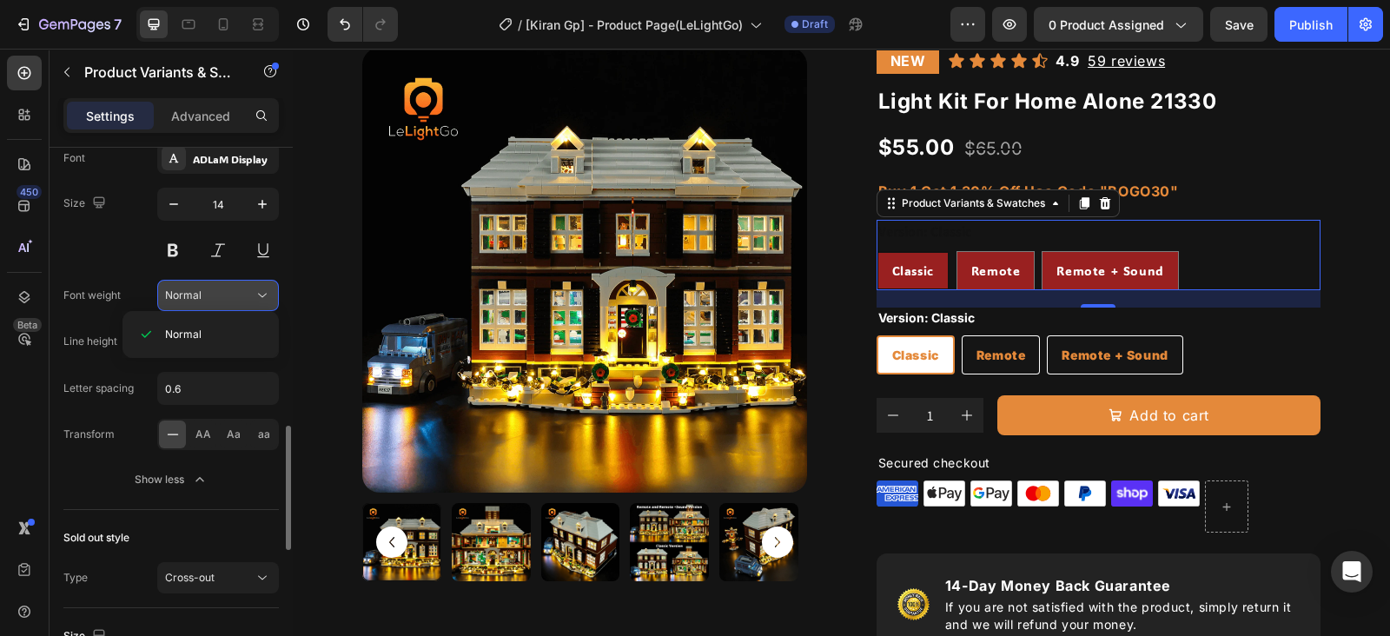
click at [226, 293] on div "Normal" at bounding box center [209, 296] width 89 height 16
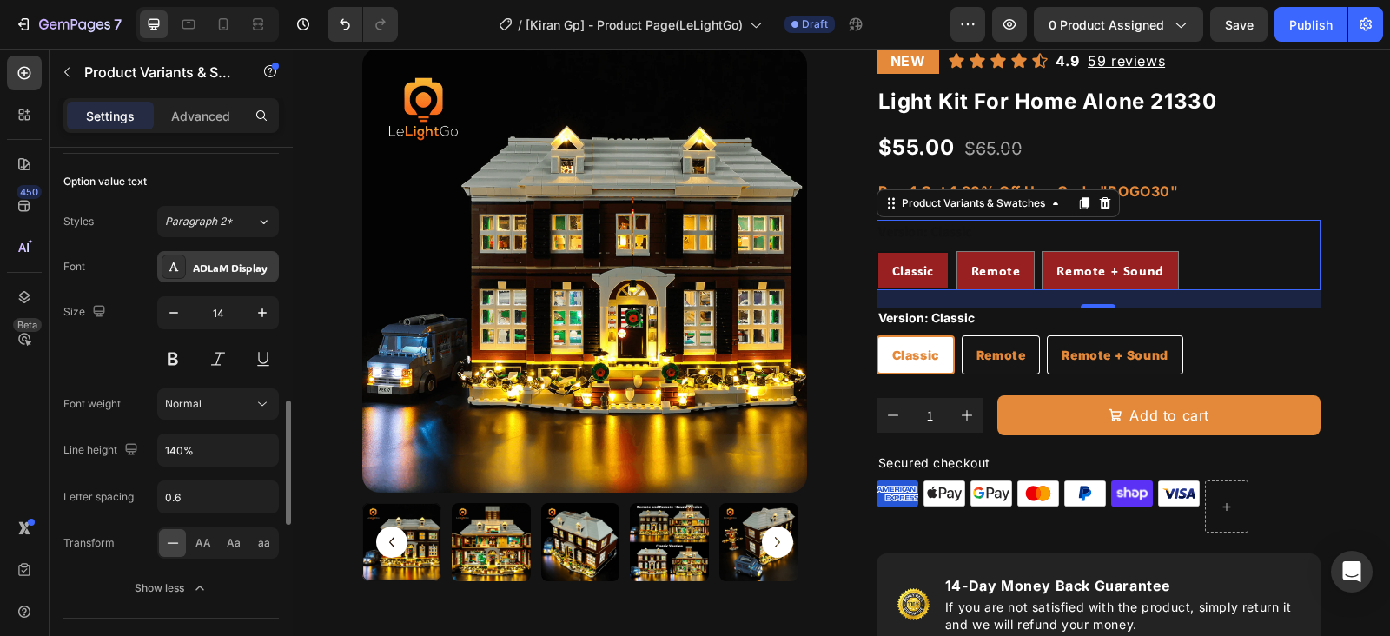
click at [212, 251] on div "ADLaM Display" at bounding box center [218, 266] width 122 height 31
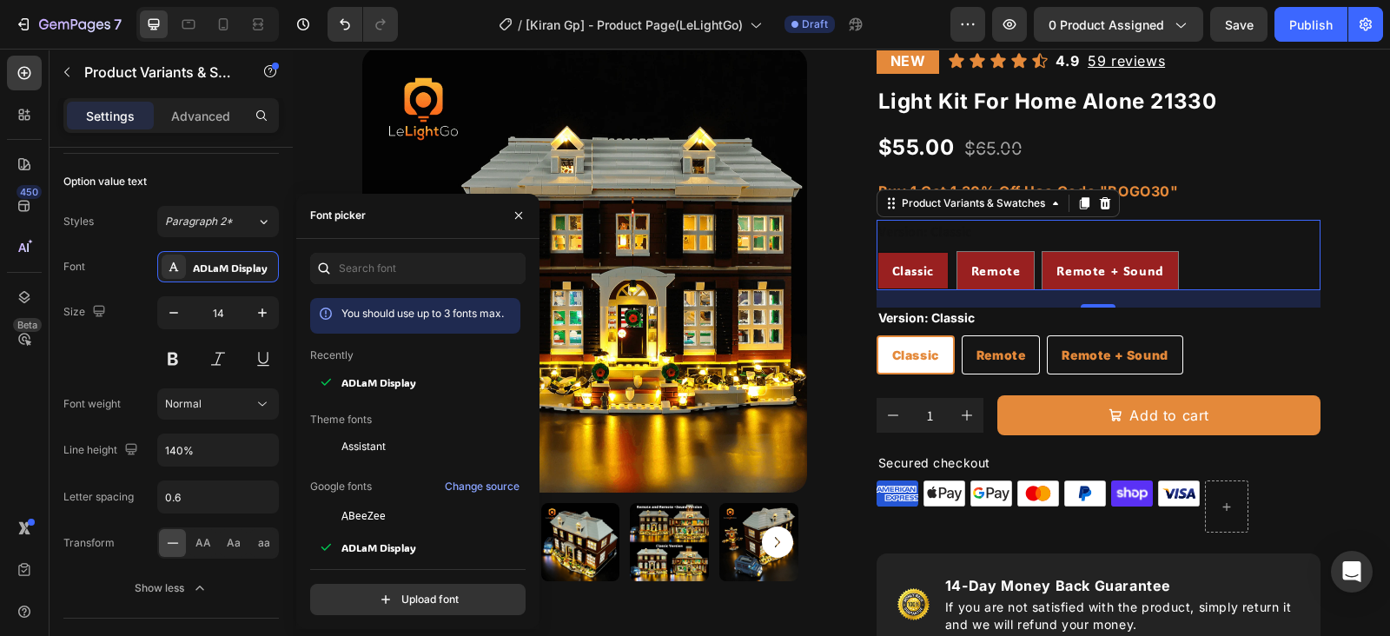
scroll to position [216, 0]
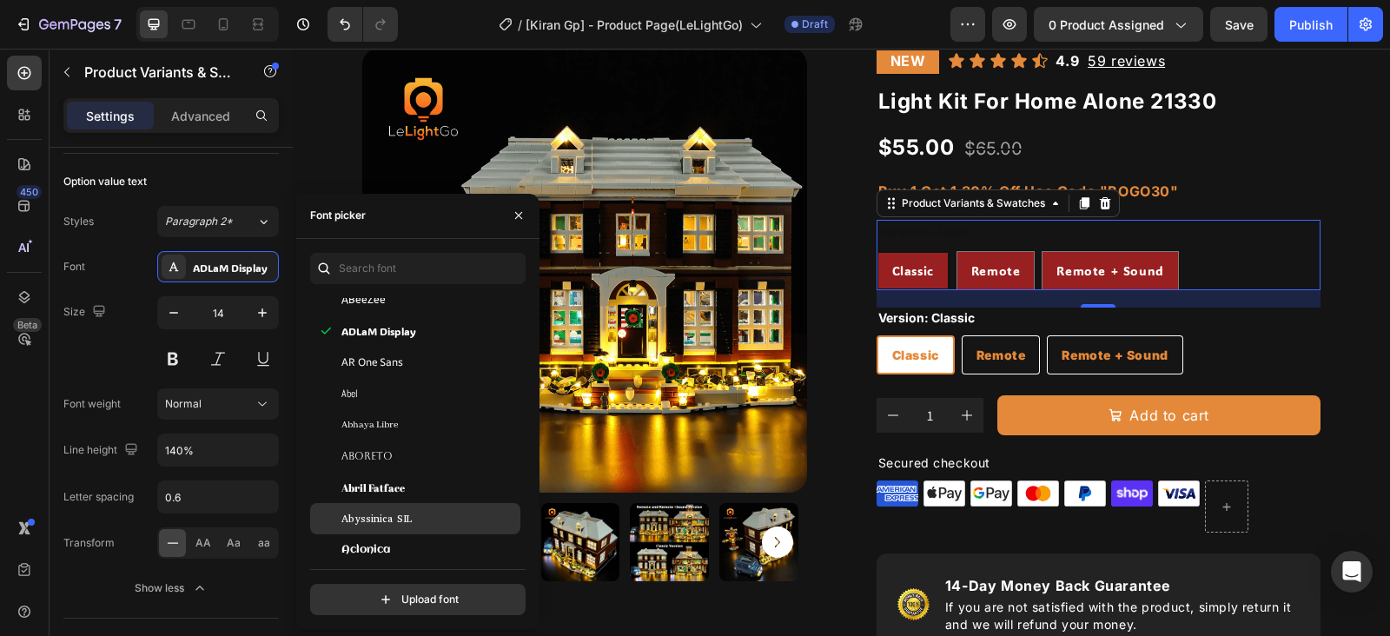
click at [401, 511] on span "Abyssinica SIL" at bounding box center [376, 519] width 70 height 16
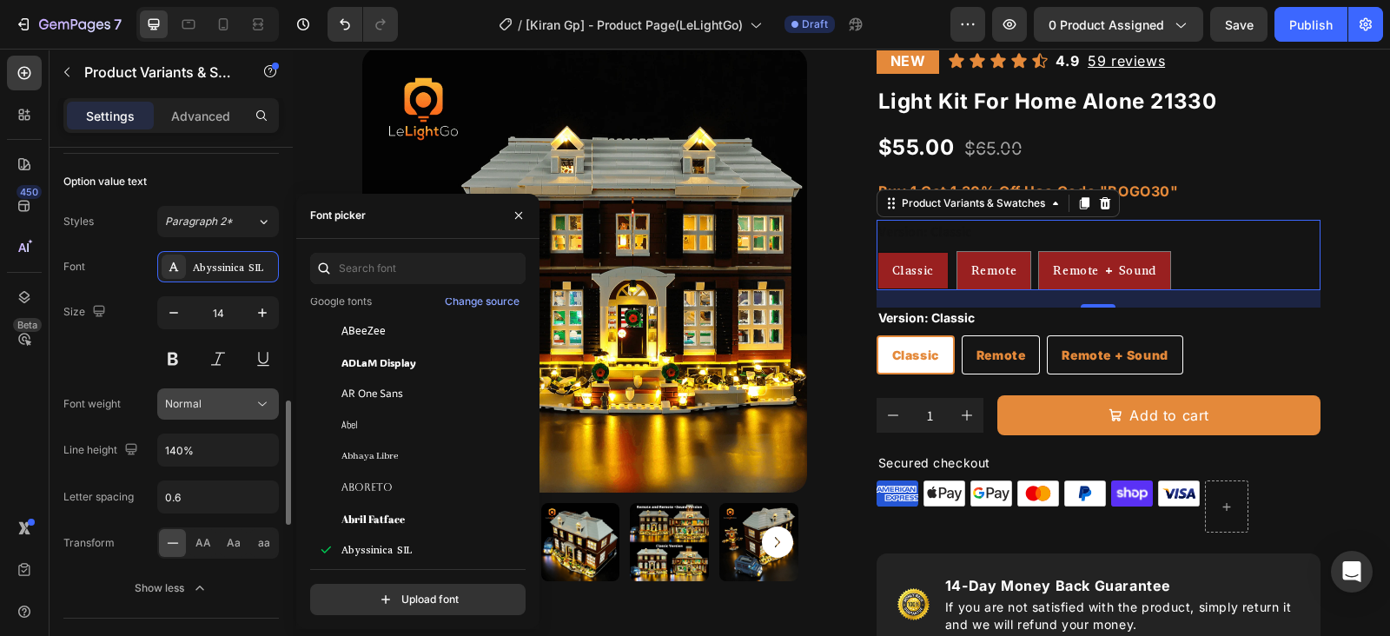
click at [204, 401] on div "Normal" at bounding box center [209, 404] width 89 height 16
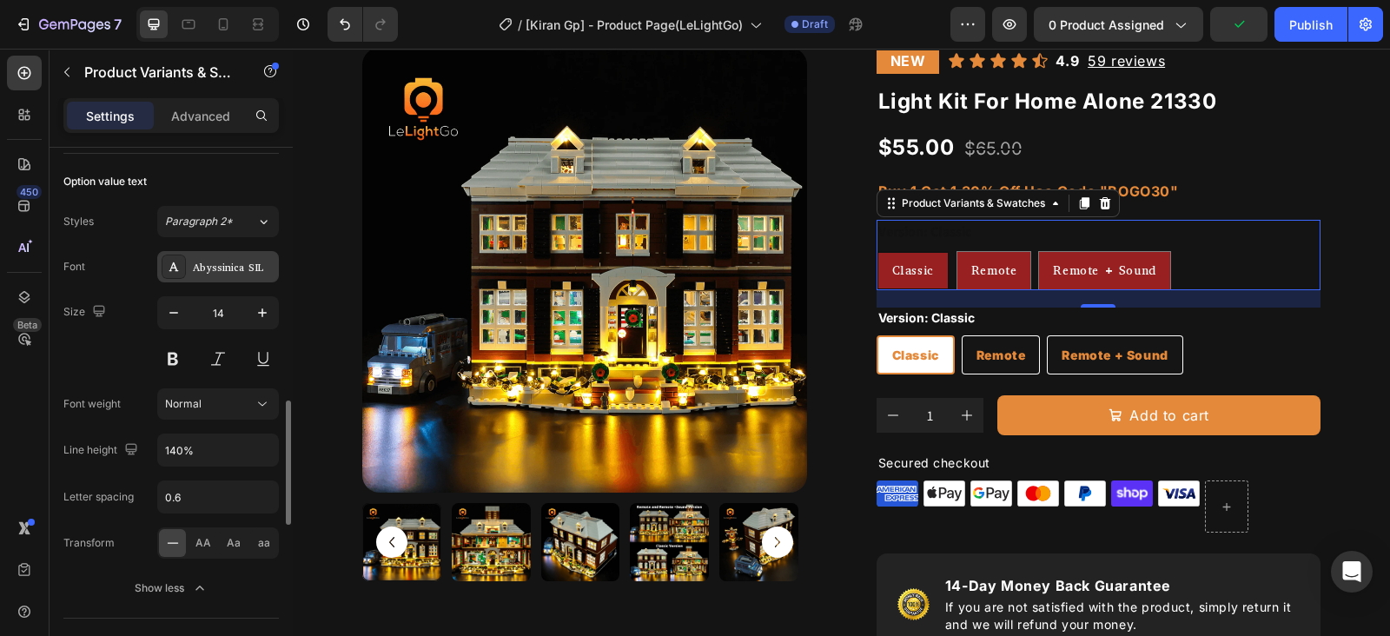
click at [222, 260] on div "Abyssinica SIL" at bounding box center [234, 268] width 82 height 16
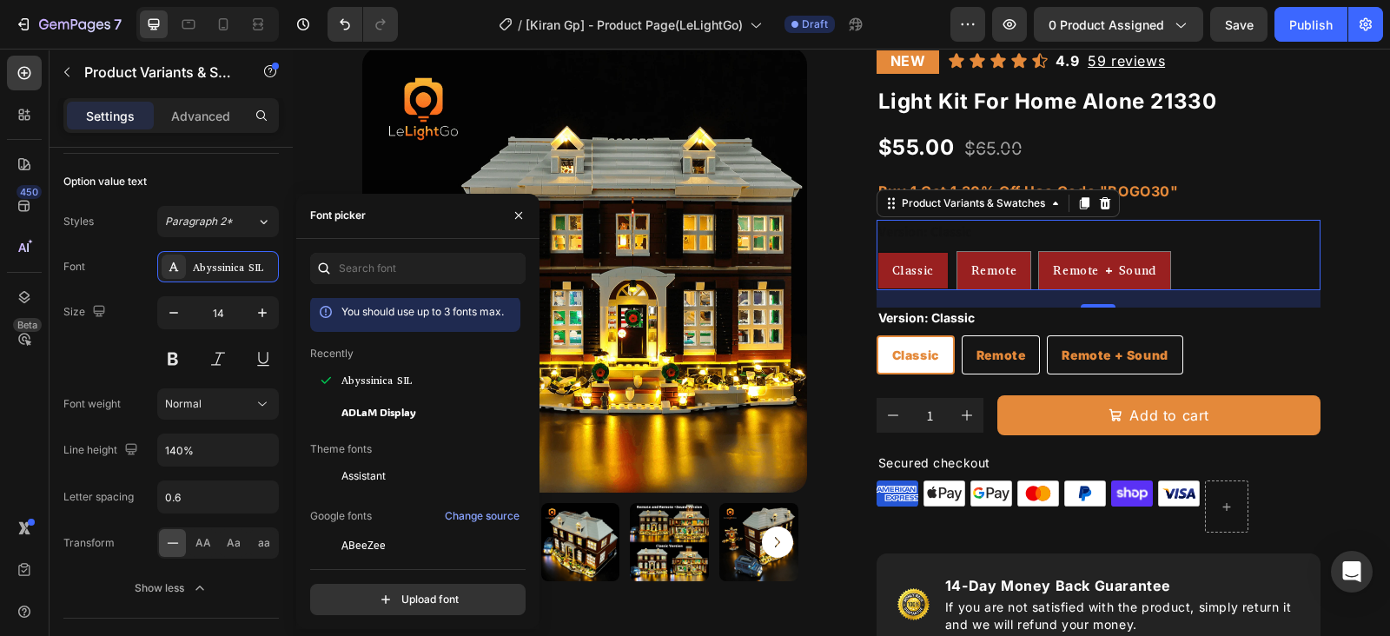
scroll to position [0, 0]
click at [369, 262] on input "text" at bounding box center [417, 268] width 215 height 31
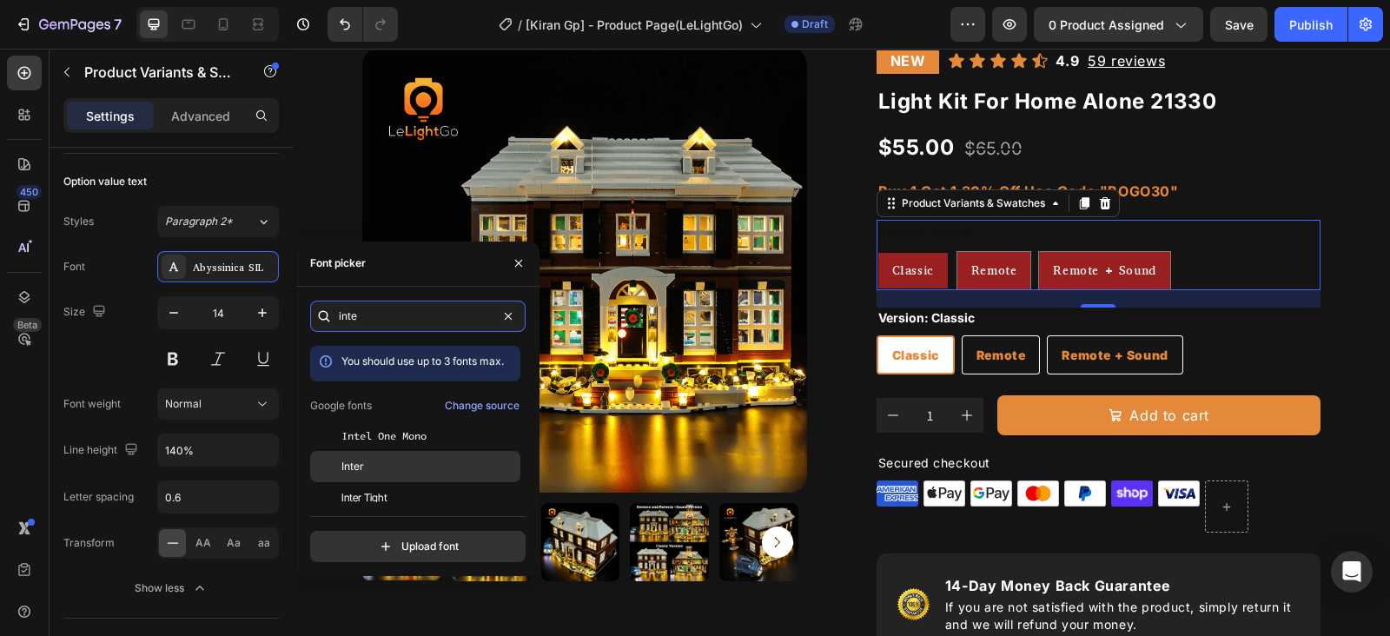
type input "inte"
click at [374, 462] on div "Inter" at bounding box center [428, 467] width 175 height 16
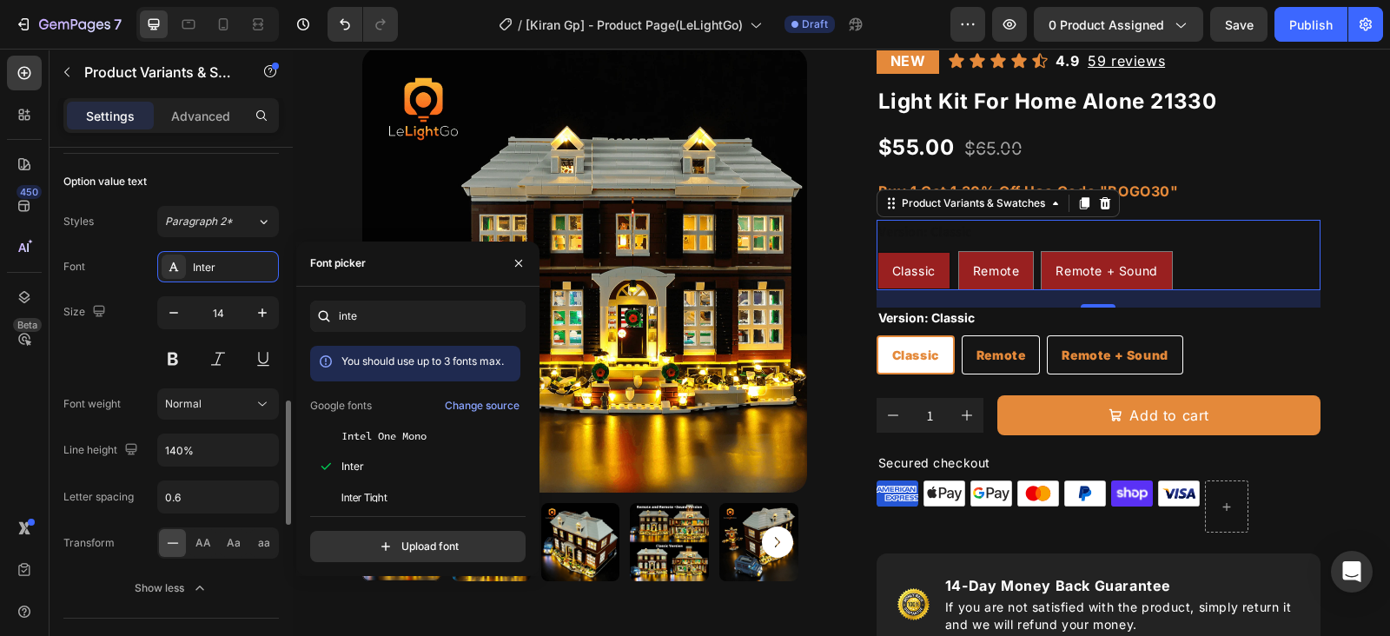
click at [130, 358] on div "Size 14" at bounding box center [170, 335] width 215 height 78
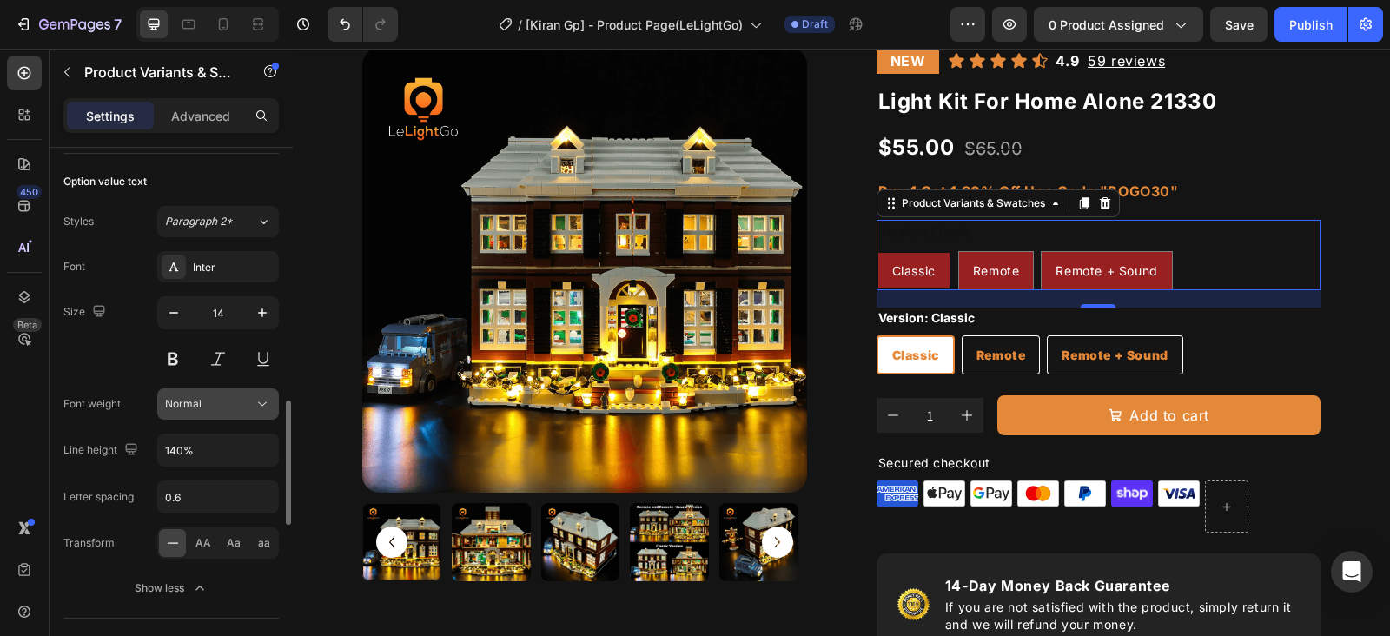
click at [197, 400] on span "Normal" at bounding box center [183, 403] width 36 height 13
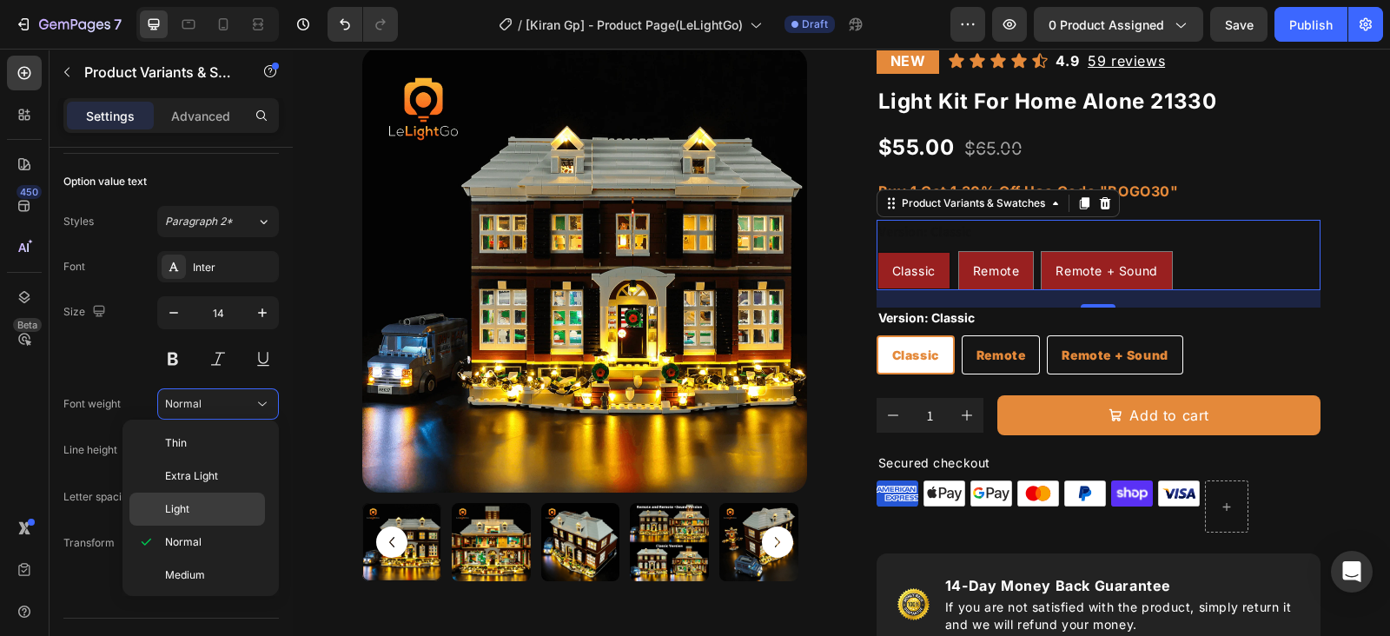
scroll to position [132, 0]
click at [196, 559] on div "Extra Bold" at bounding box center [197, 575] width 136 height 33
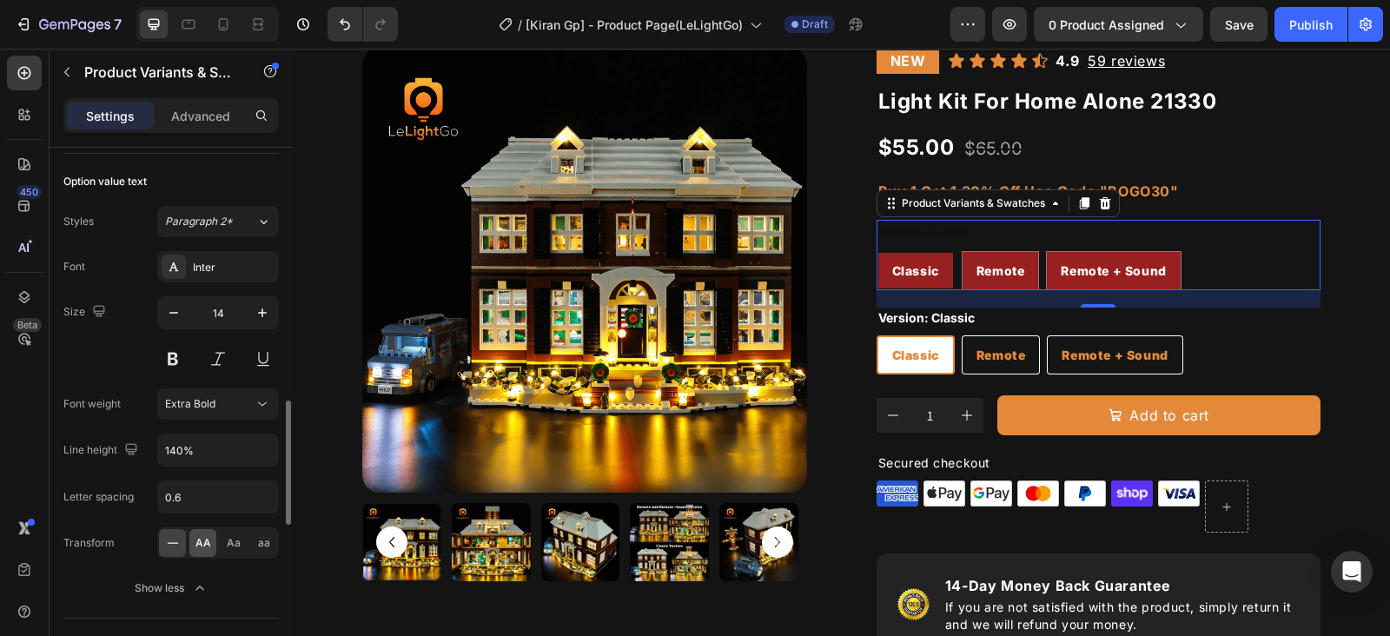
click at [213, 532] on div "AA" at bounding box center [202, 543] width 27 height 28
click at [219, 354] on button at bounding box center [217, 358] width 31 height 31
click at [264, 361] on button at bounding box center [263, 358] width 31 height 31
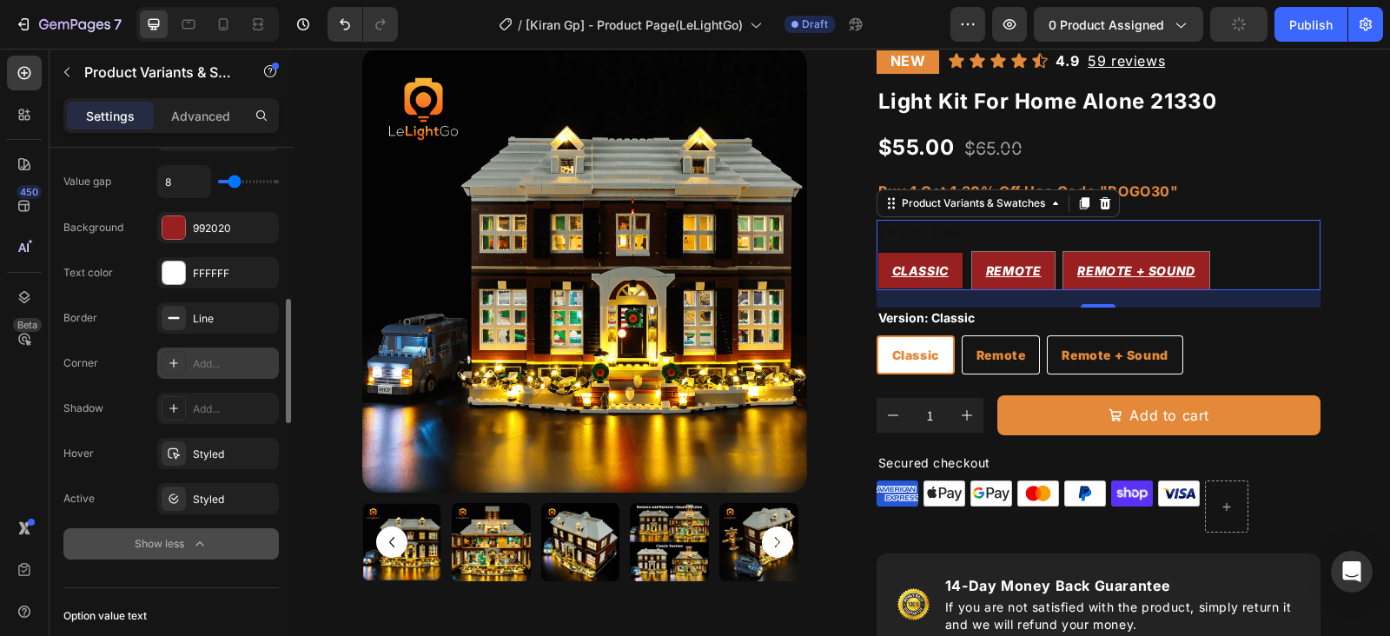
scroll to position [543, 0]
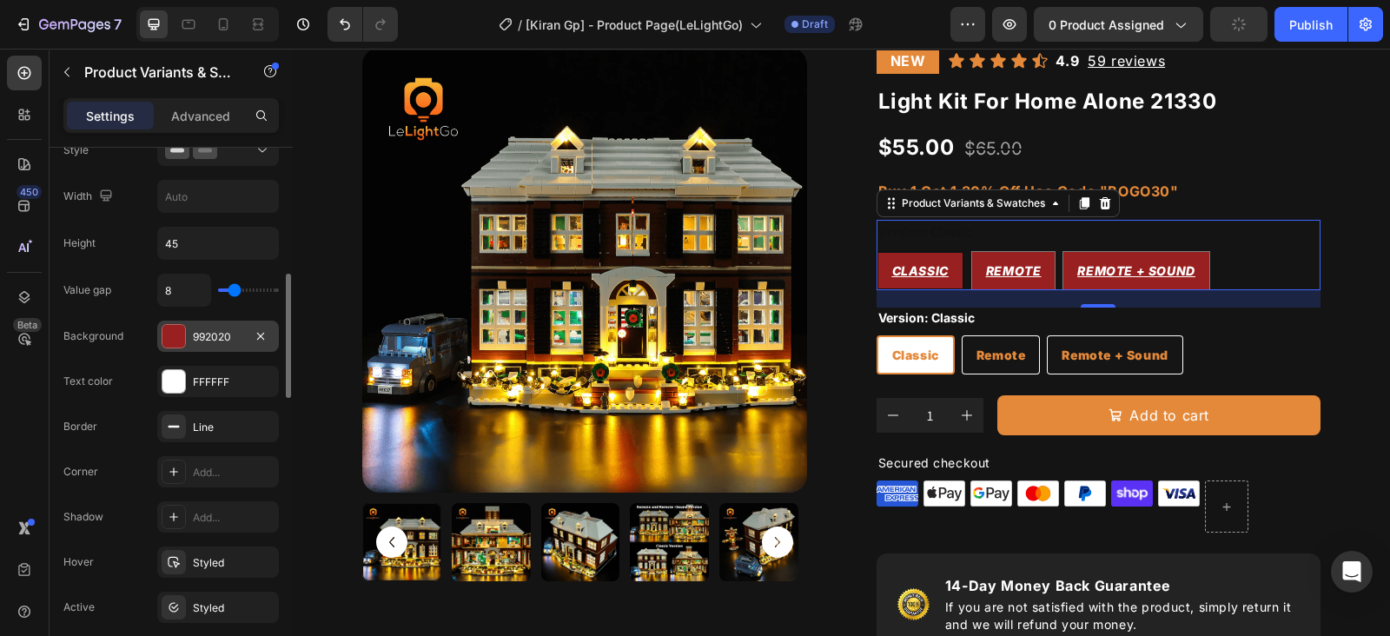
click at [219, 339] on div "992020" at bounding box center [218, 337] width 50 height 16
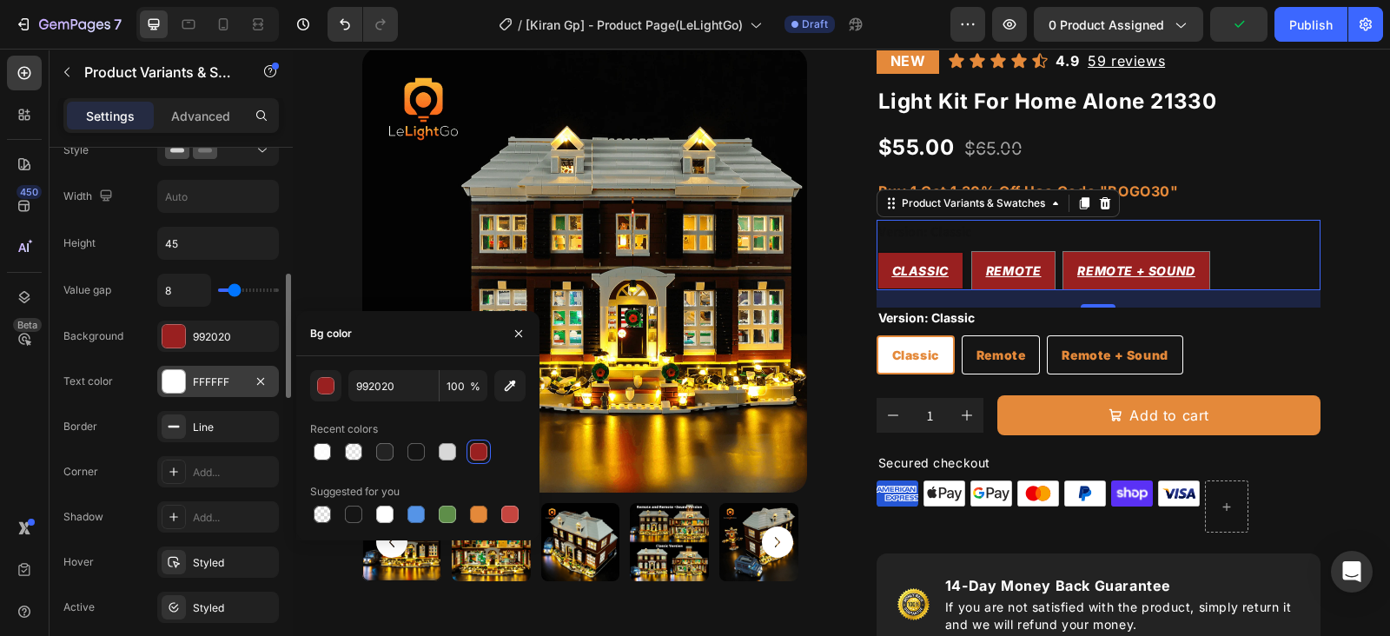
click at [219, 384] on div "FFFFFF" at bounding box center [218, 382] width 50 height 16
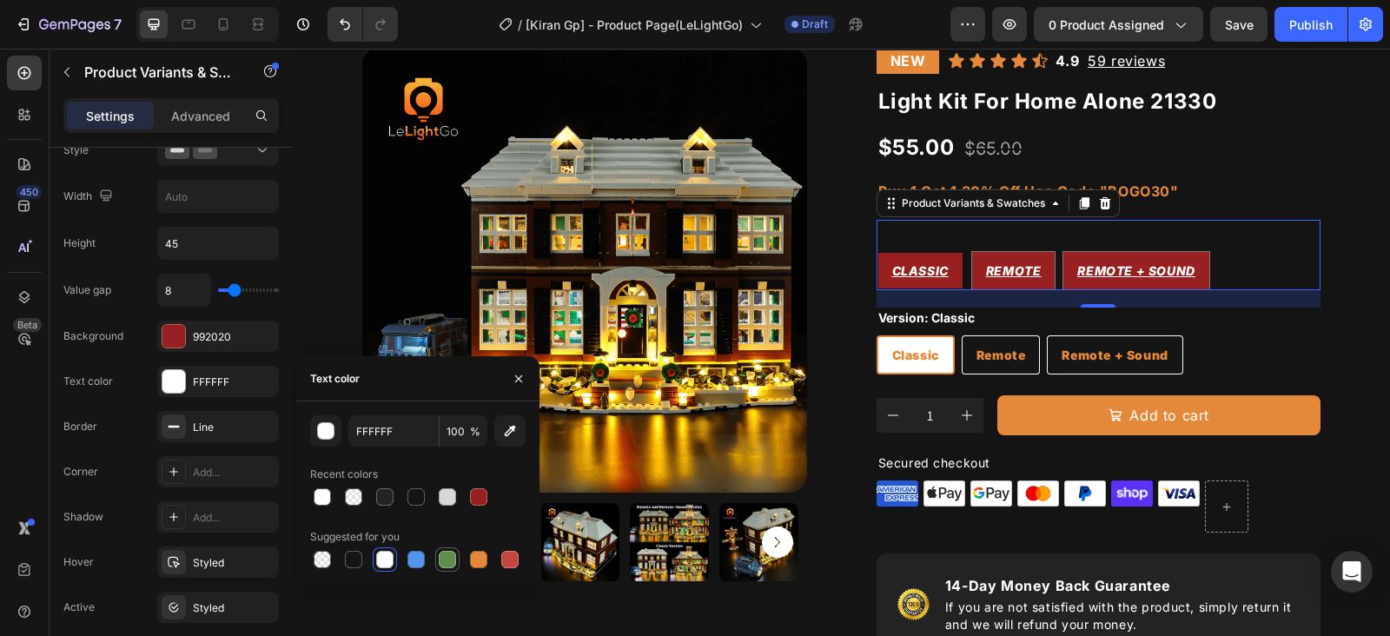
click at [453, 561] on div at bounding box center [447, 559] width 17 height 17
type input "5E8E49"
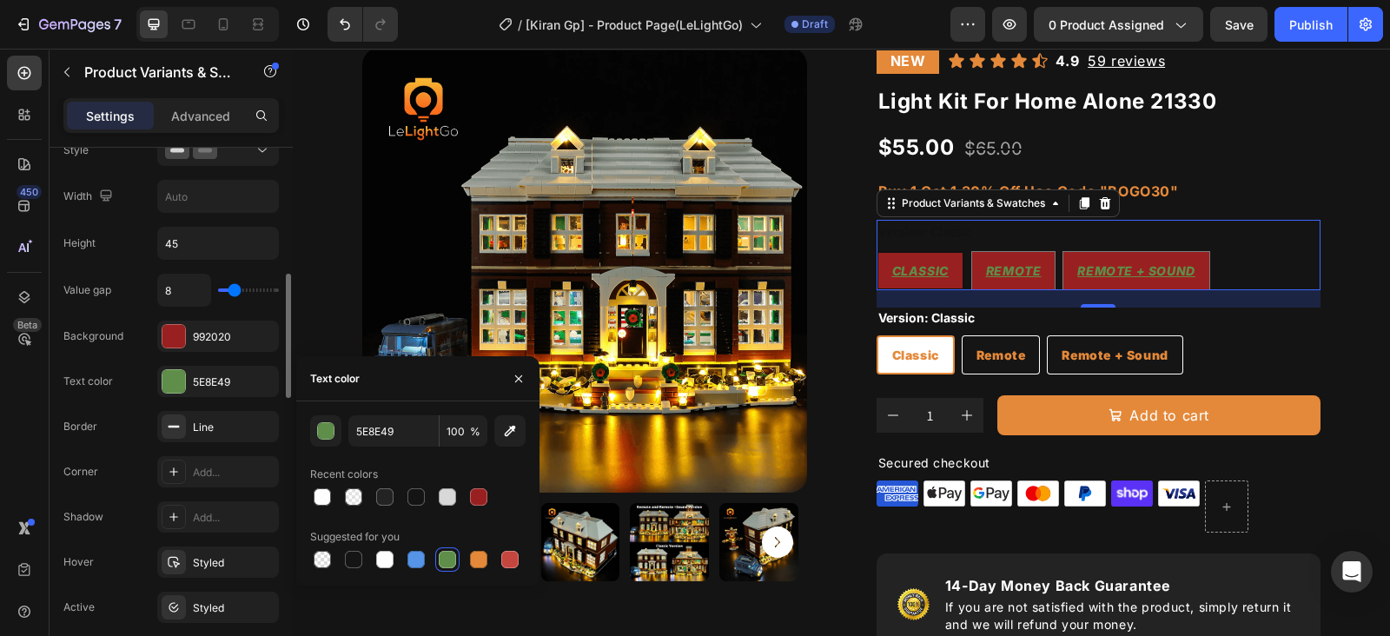
click at [119, 452] on div "Value gap 8 Background 992020 Text color 5E8E49 Border Line Corner Add... Shado…" at bounding box center [170, 471] width 215 height 394
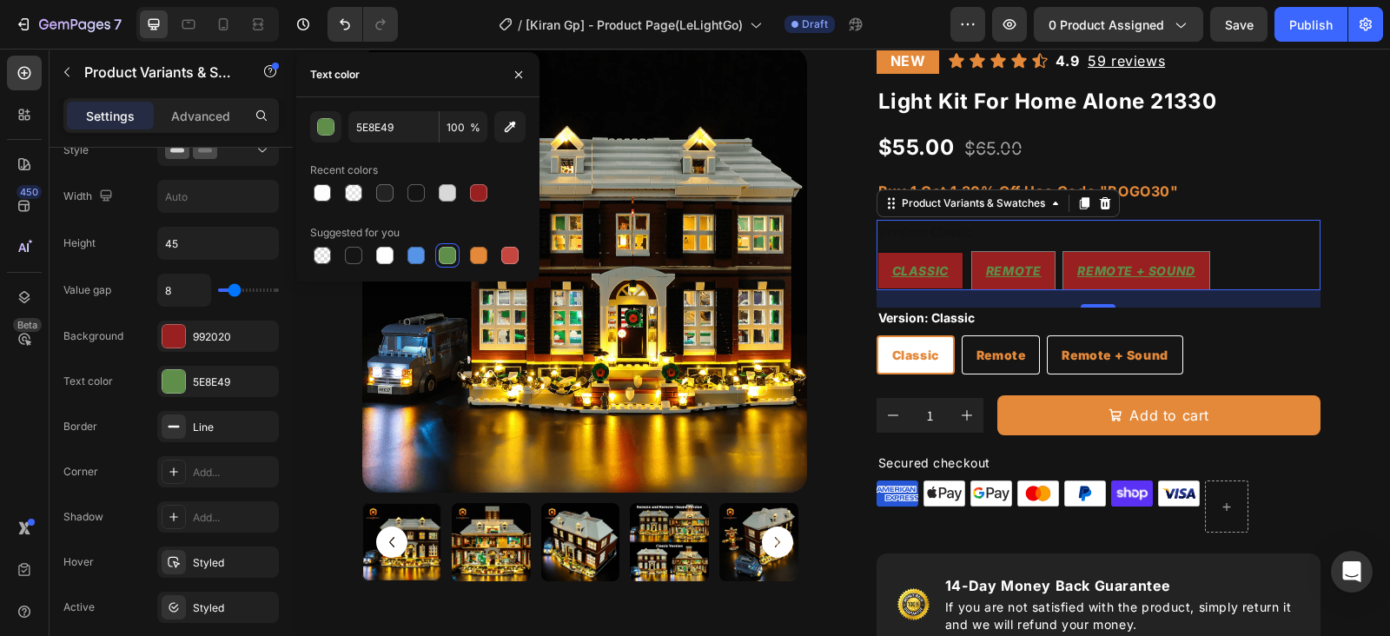
scroll to position [1086, 0]
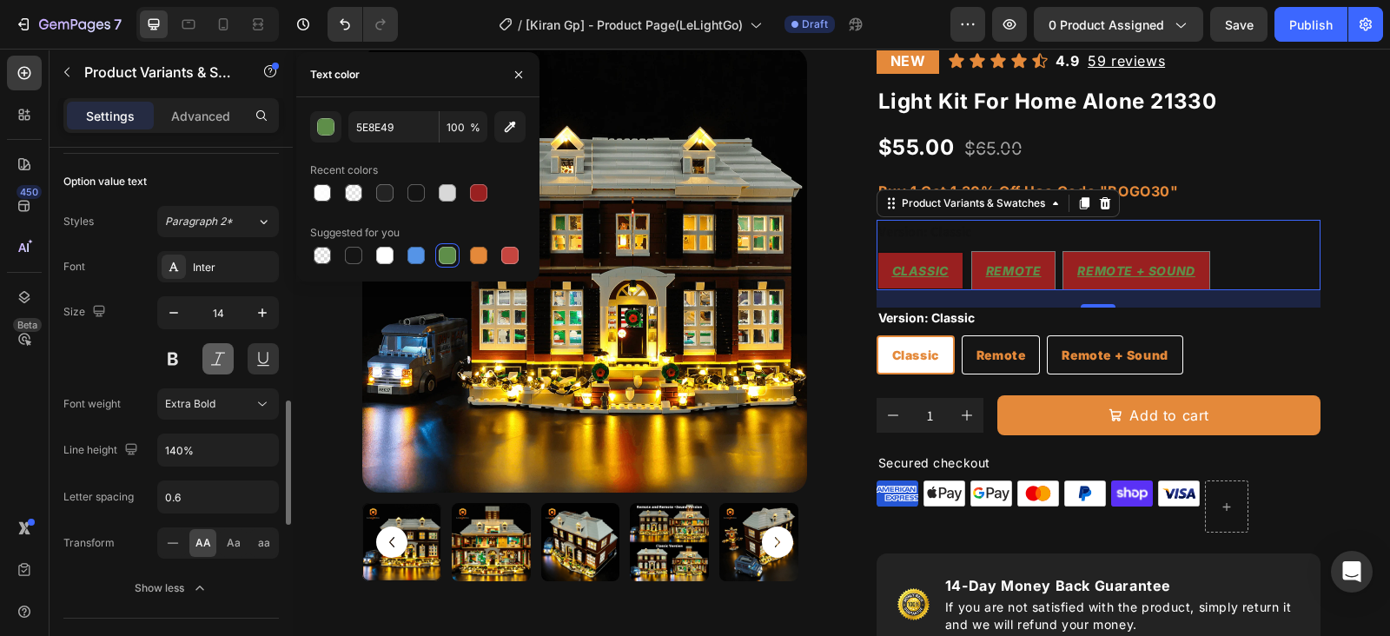
click at [224, 355] on button at bounding box center [217, 358] width 31 height 31
click at [265, 354] on button at bounding box center [263, 358] width 31 height 31
click at [225, 347] on button at bounding box center [217, 358] width 31 height 31
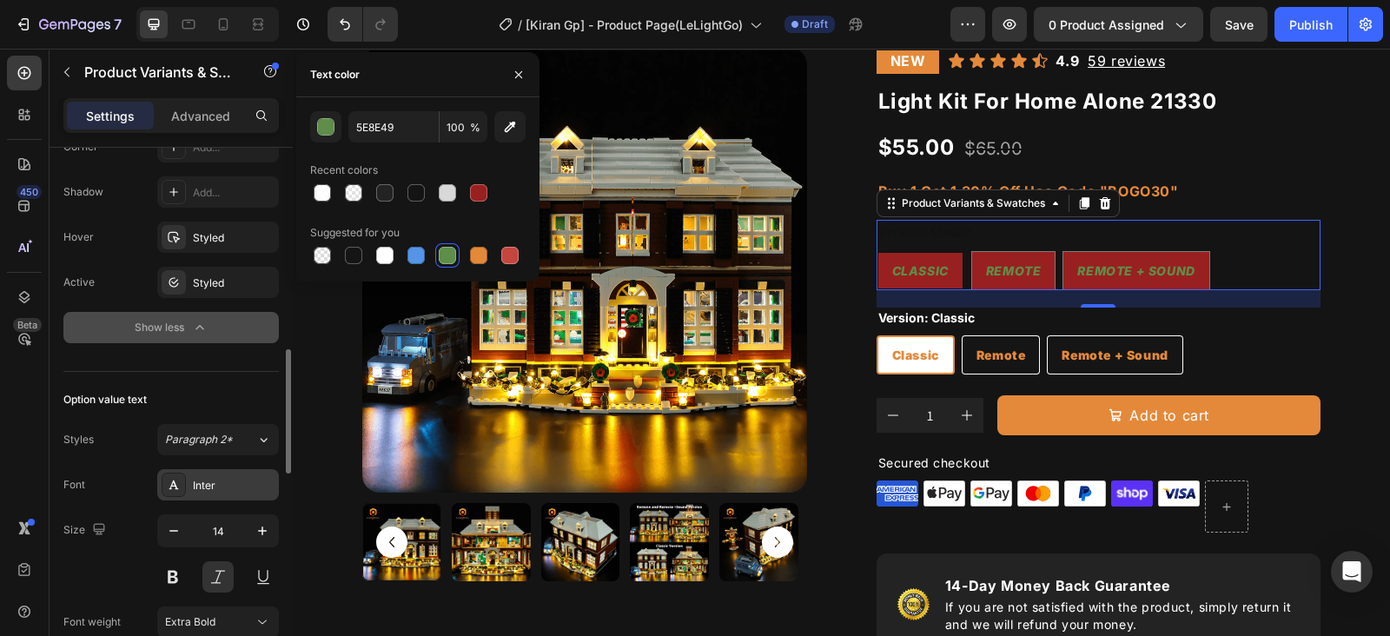
scroll to position [977, 0]
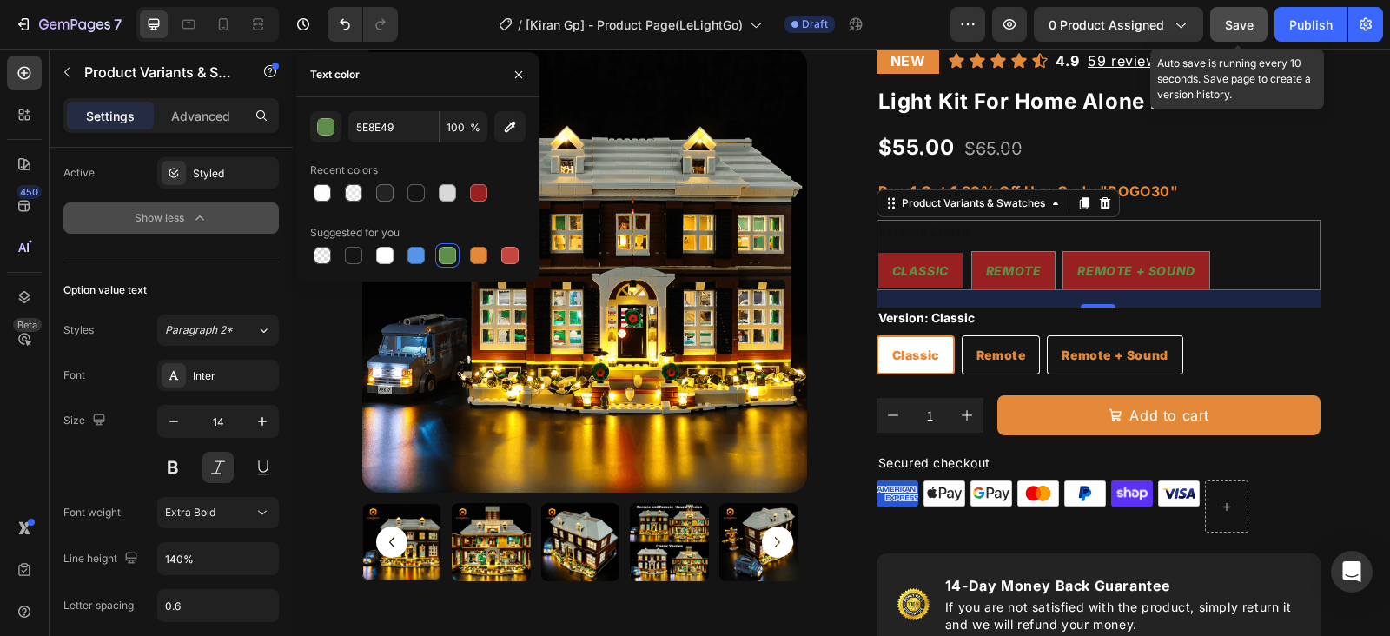
click at [1247, 19] on span "Save" at bounding box center [1239, 24] width 29 height 15
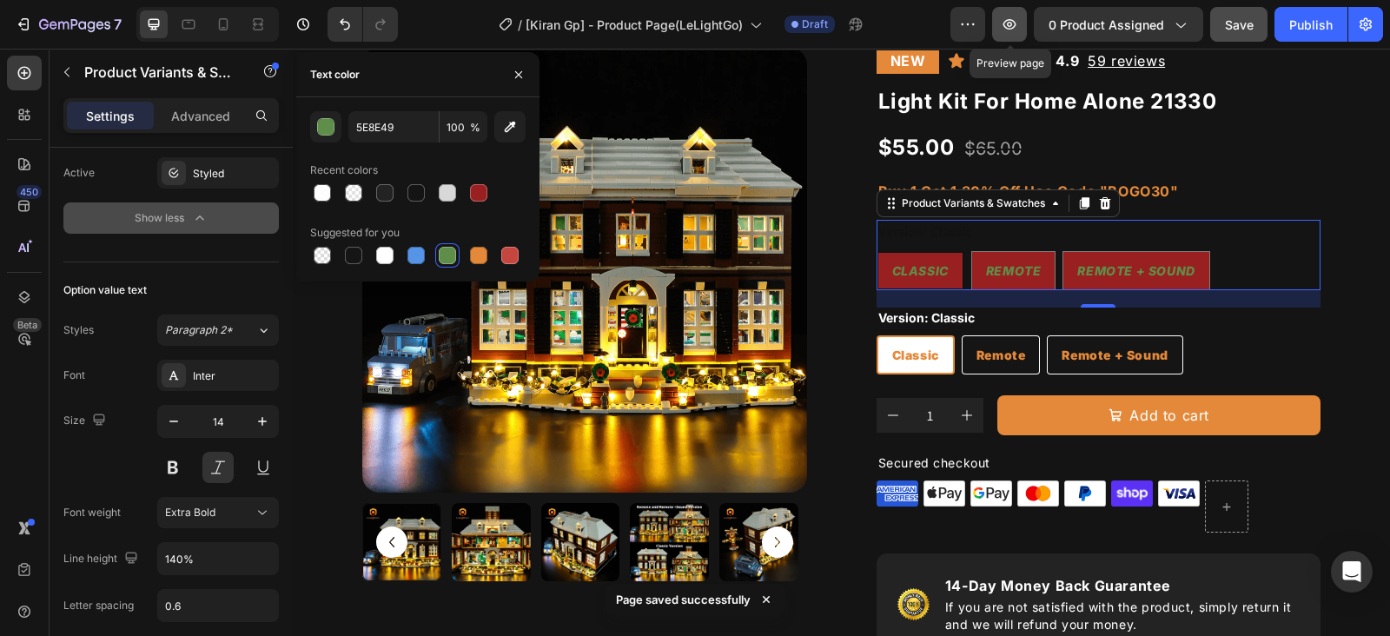
click at [1014, 33] on button "button" at bounding box center [1009, 24] width 35 height 35
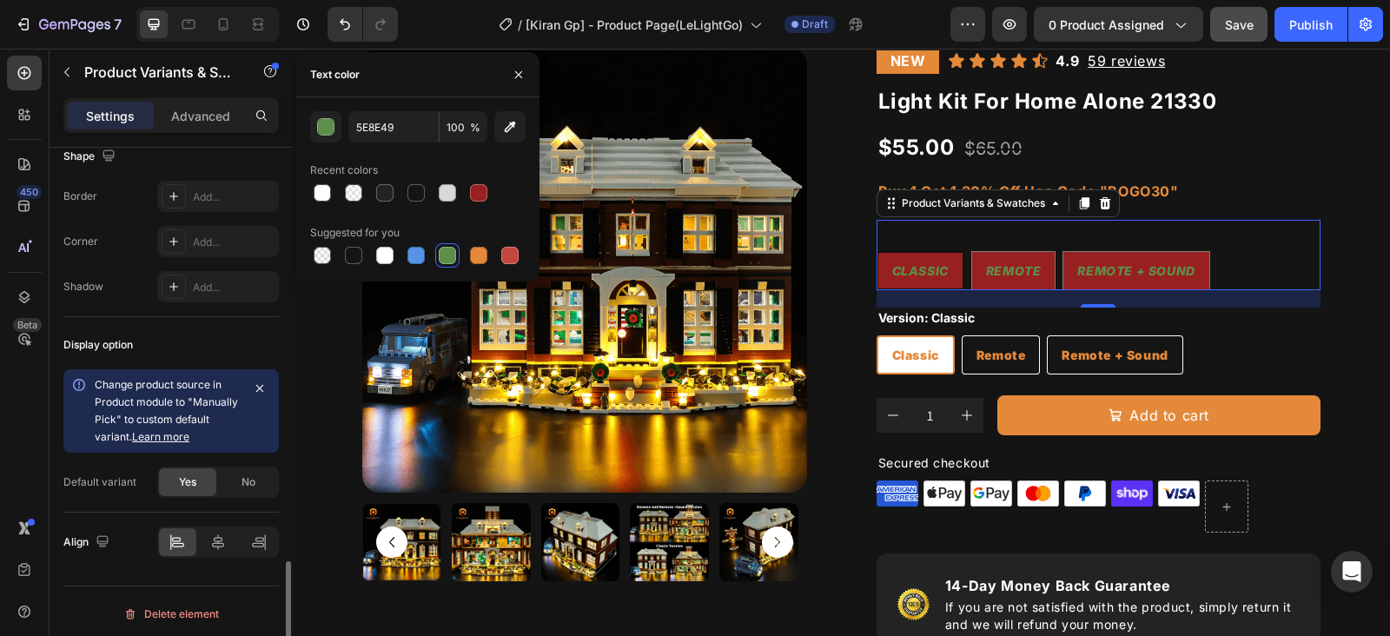
scroll to position [1340, 0]
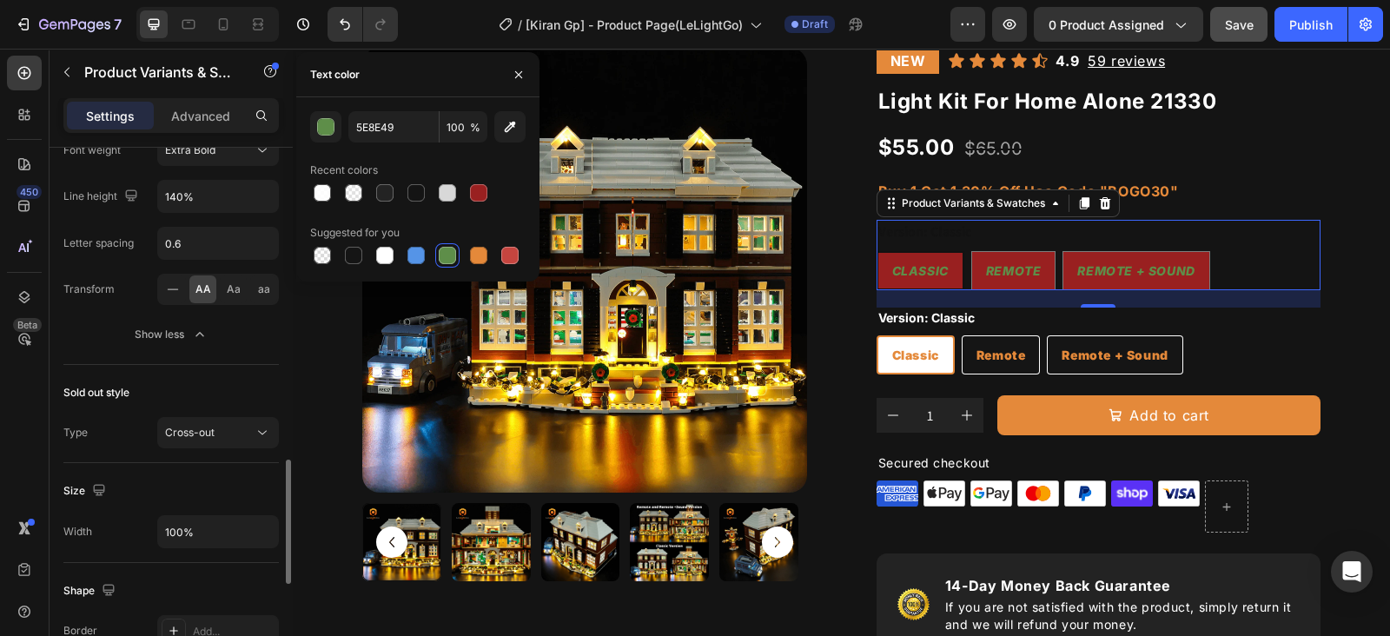
click at [241, 381] on div "Sold out style" at bounding box center [170, 393] width 215 height 28
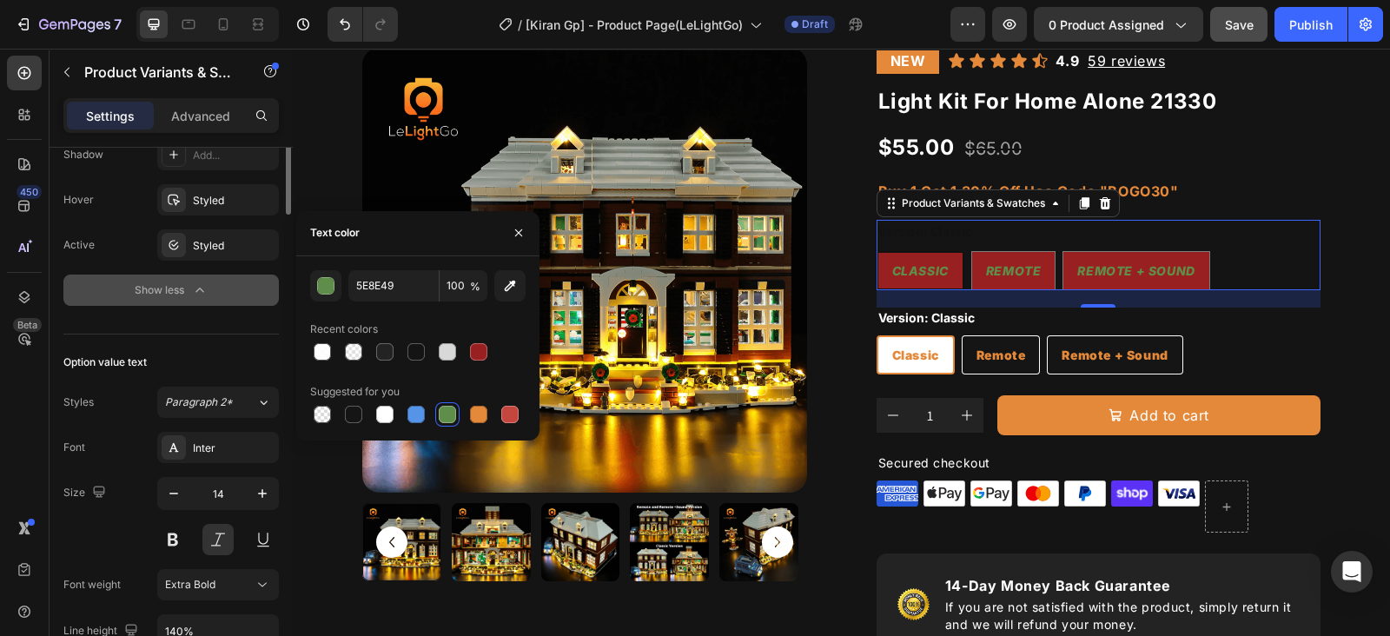
scroll to position [688, 0]
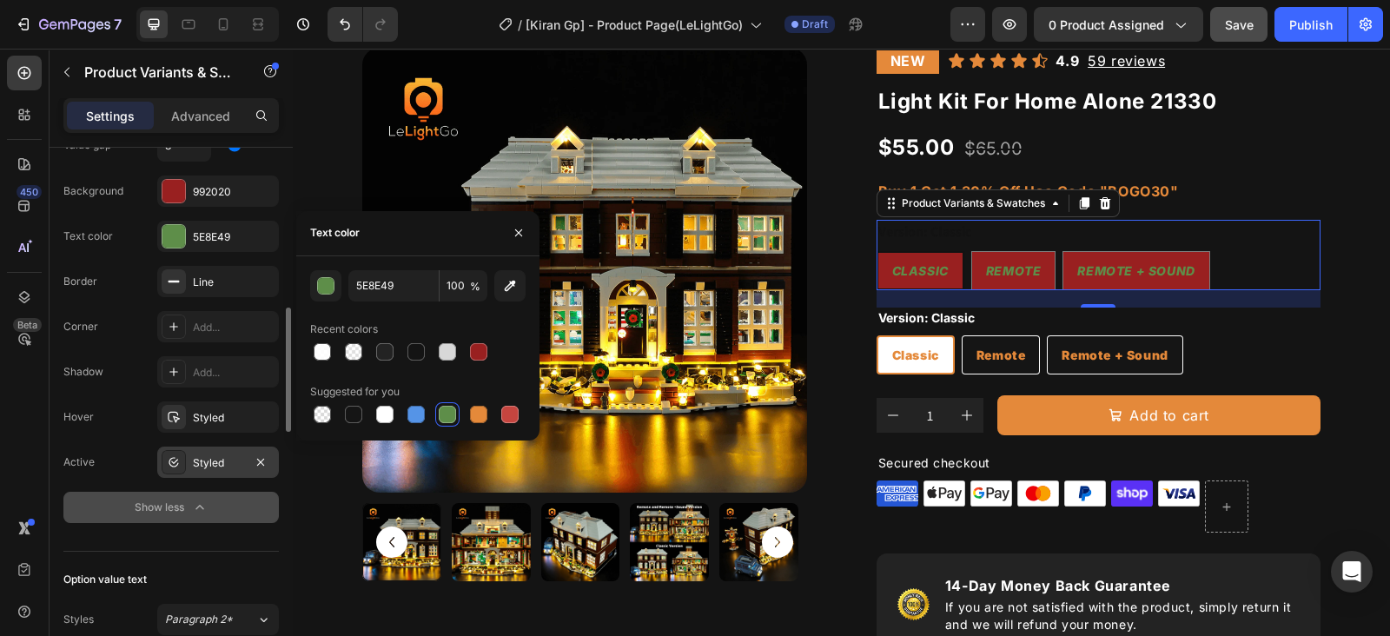
click at [216, 462] on div "Styled" at bounding box center [218, 463] width 50 height 16
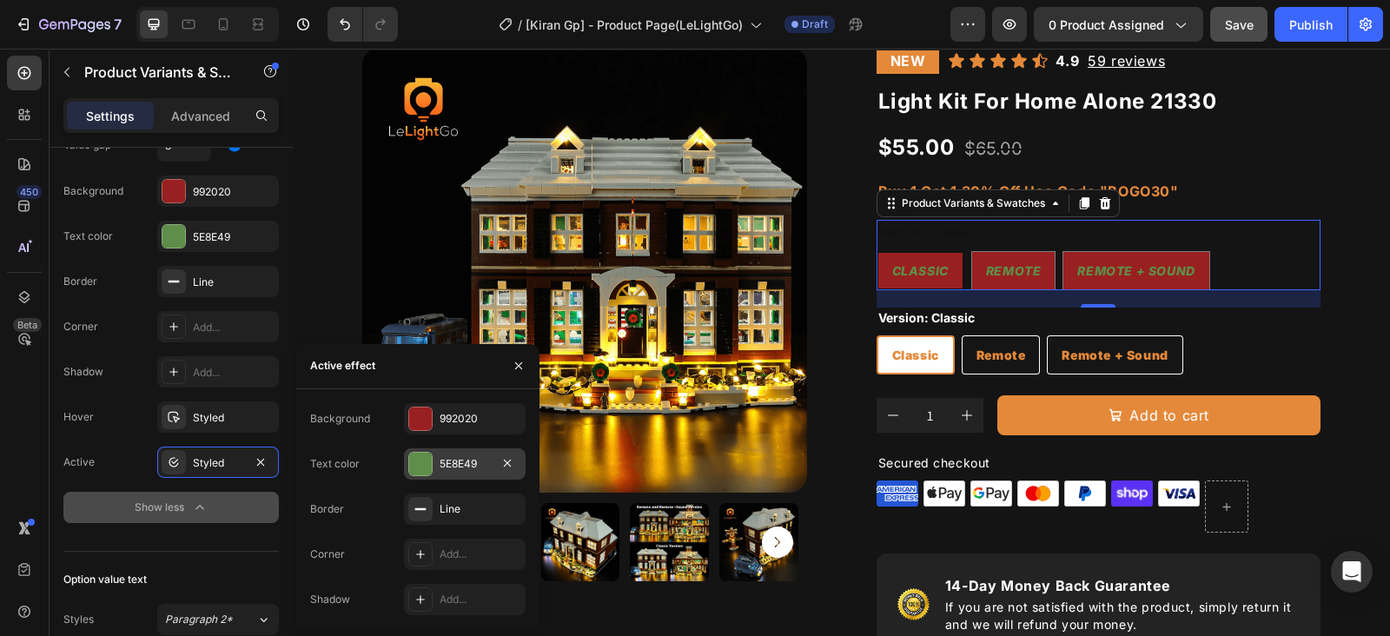
click at [460, 457] on div "5E8E49" at bounding box center [465, 464] width 50 height 16
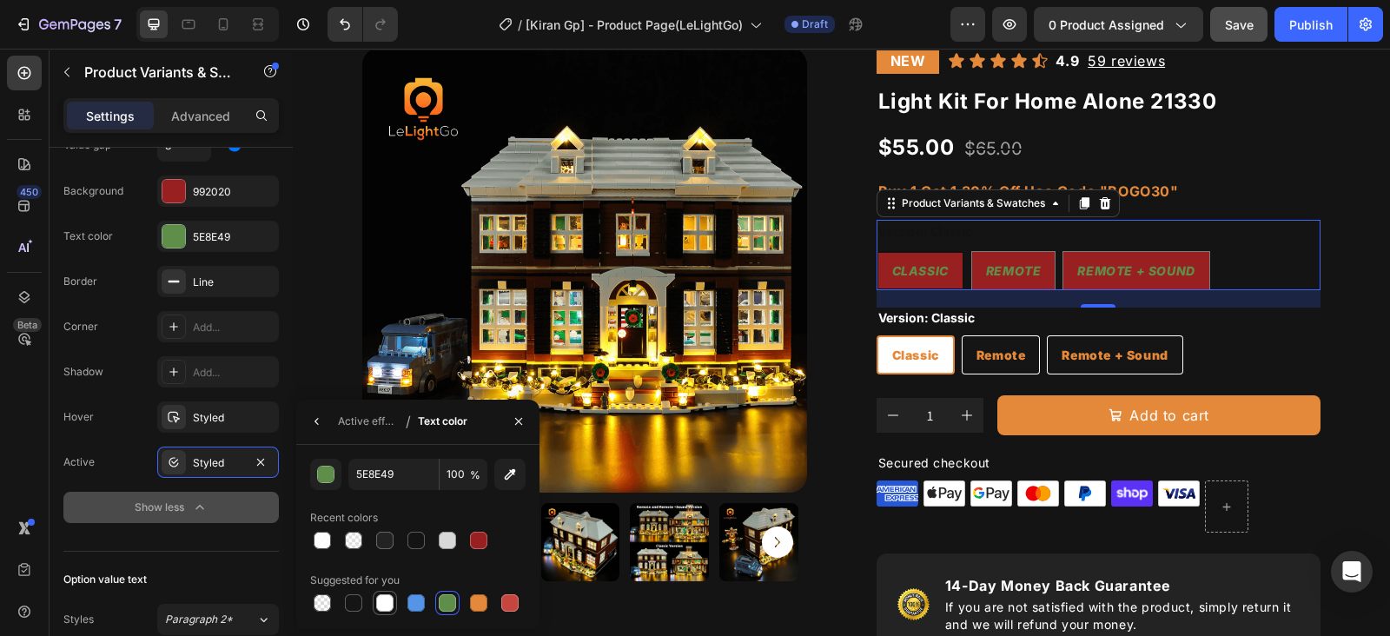
click at [390, 598] on div at bounding box center [384, 602] width 17 height 17
type input "FFFFFF"
click at [209, 416] on div "Styled" at bounding box center [218, 418] width 50 height 16
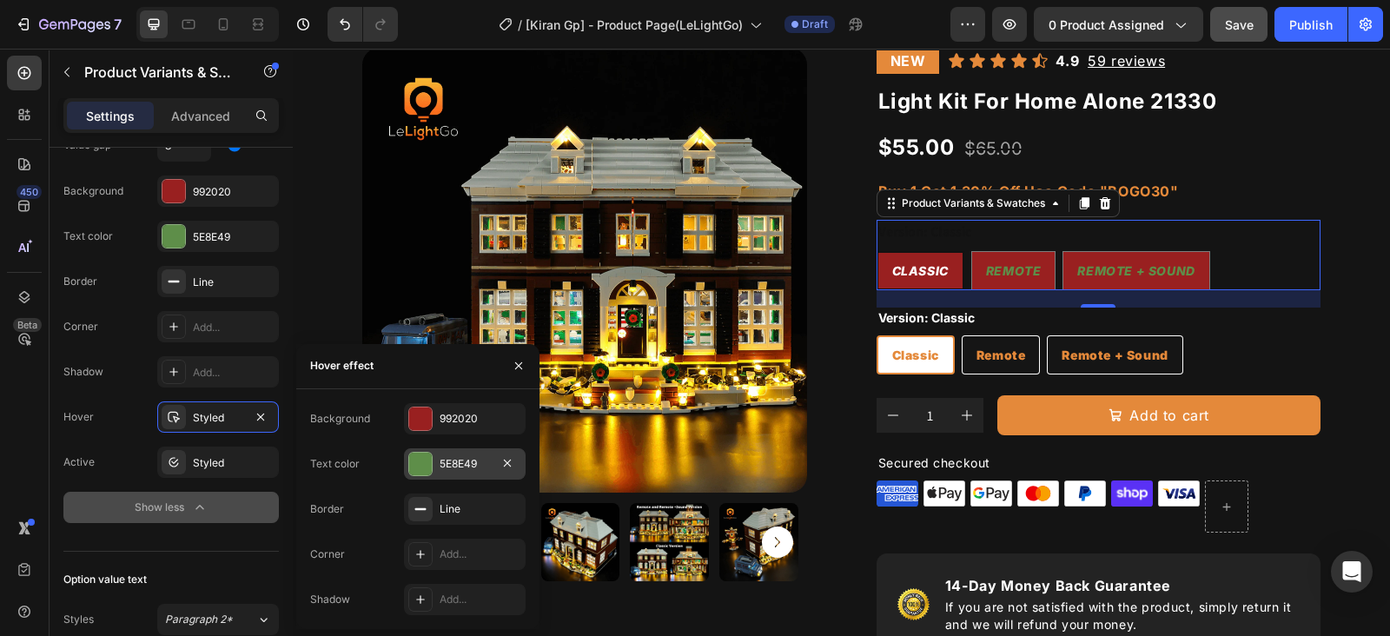
click at [427, 462] on div at bounding box center [420, 464] width 23 height 23
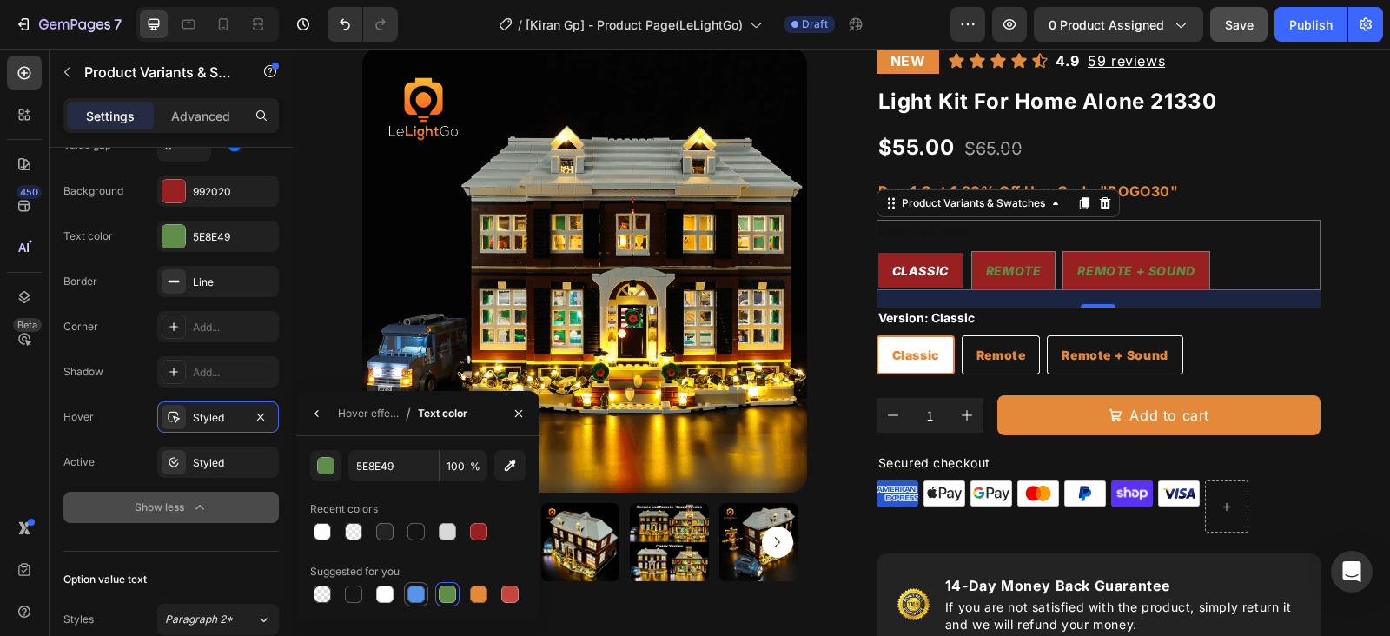
click at [411, 589] on div at bounding box center [415, 594] width 17 height 17
type input "5594E7"
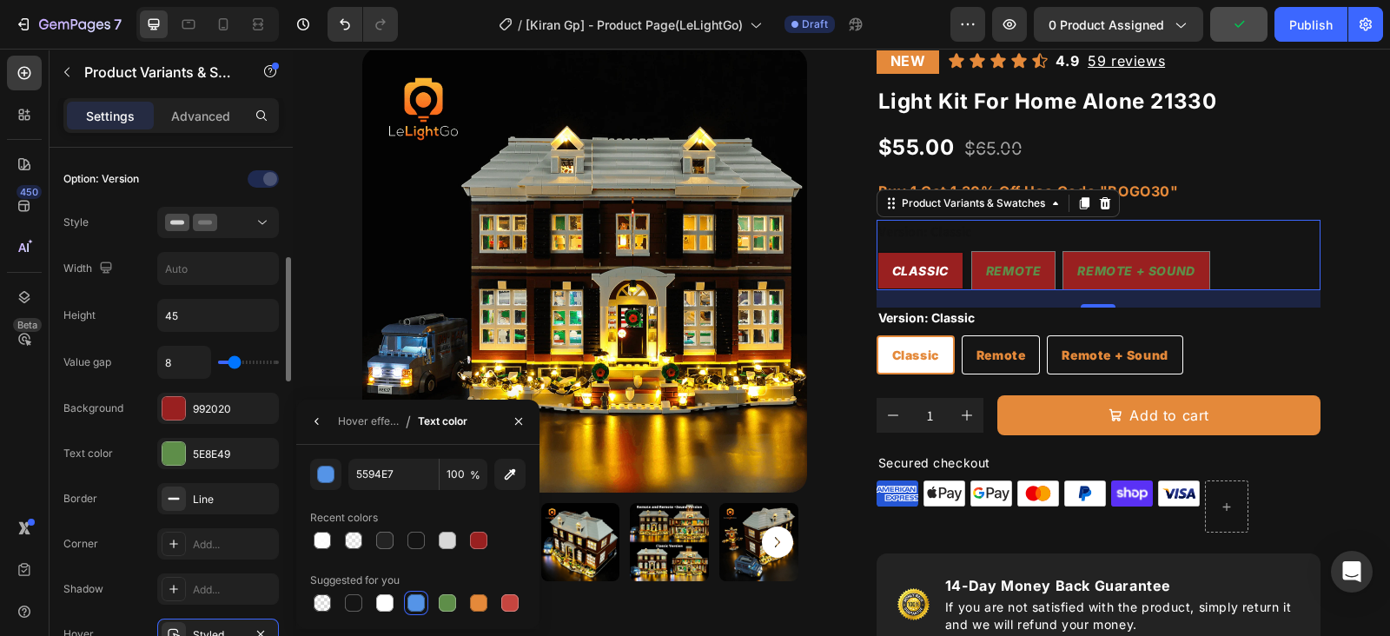
scroll to position [579, 0]
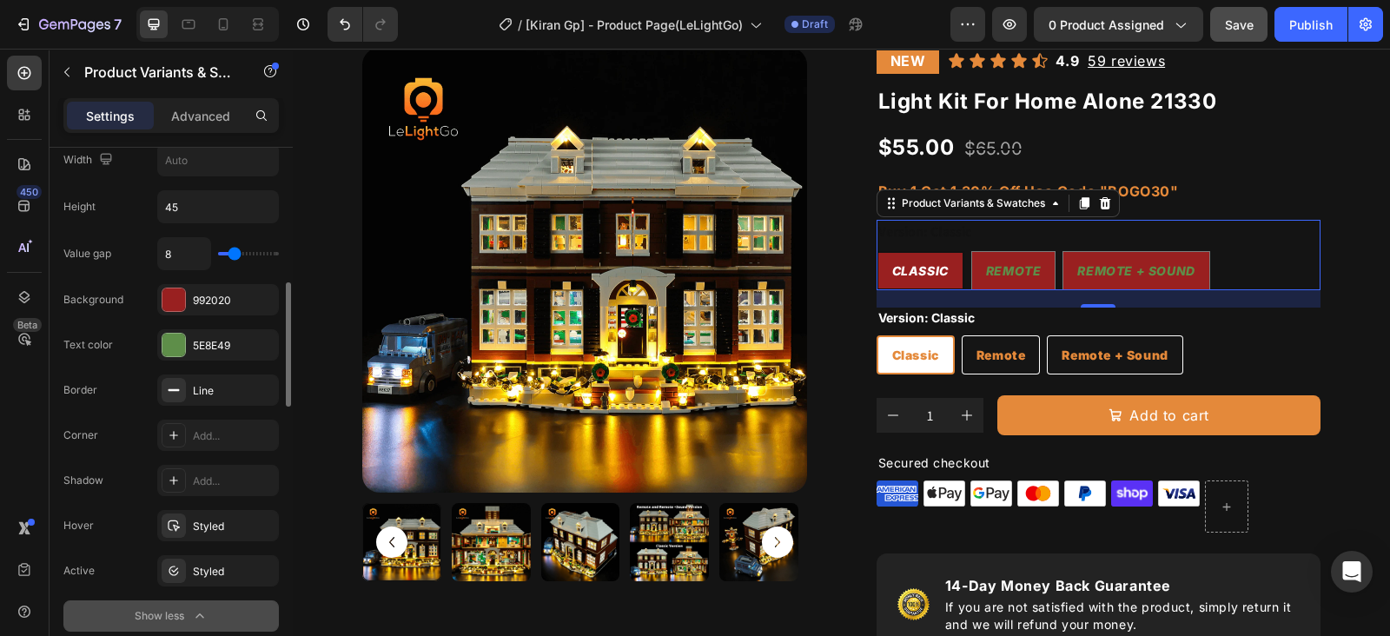
click at [114, 460] on div "Value gap 8 Background 992020 Text color 5E8E49 Border Line Corner Add... Shado…" at bounding box center [170, 434] width 215 height 394
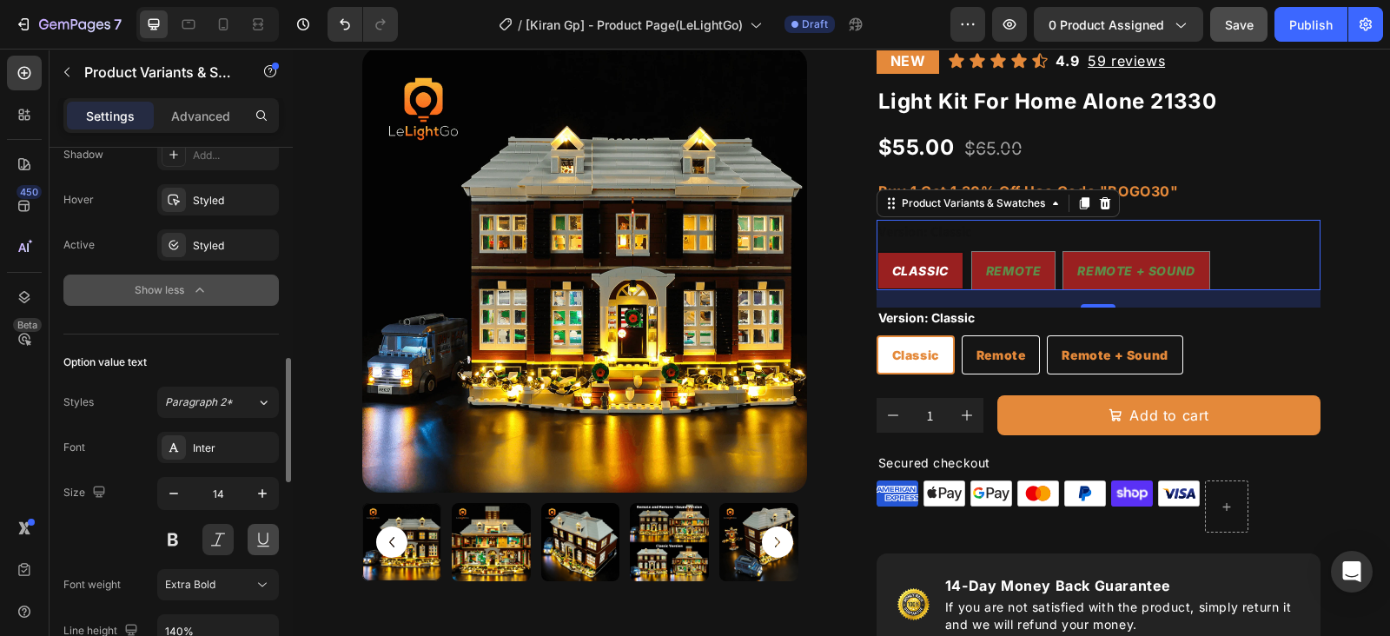
click at [250, 526] on button at bounding box center [263, 539] width 31 height 31
click at [256, 530] on button at bounding box center [263, 539] width 31 height 31
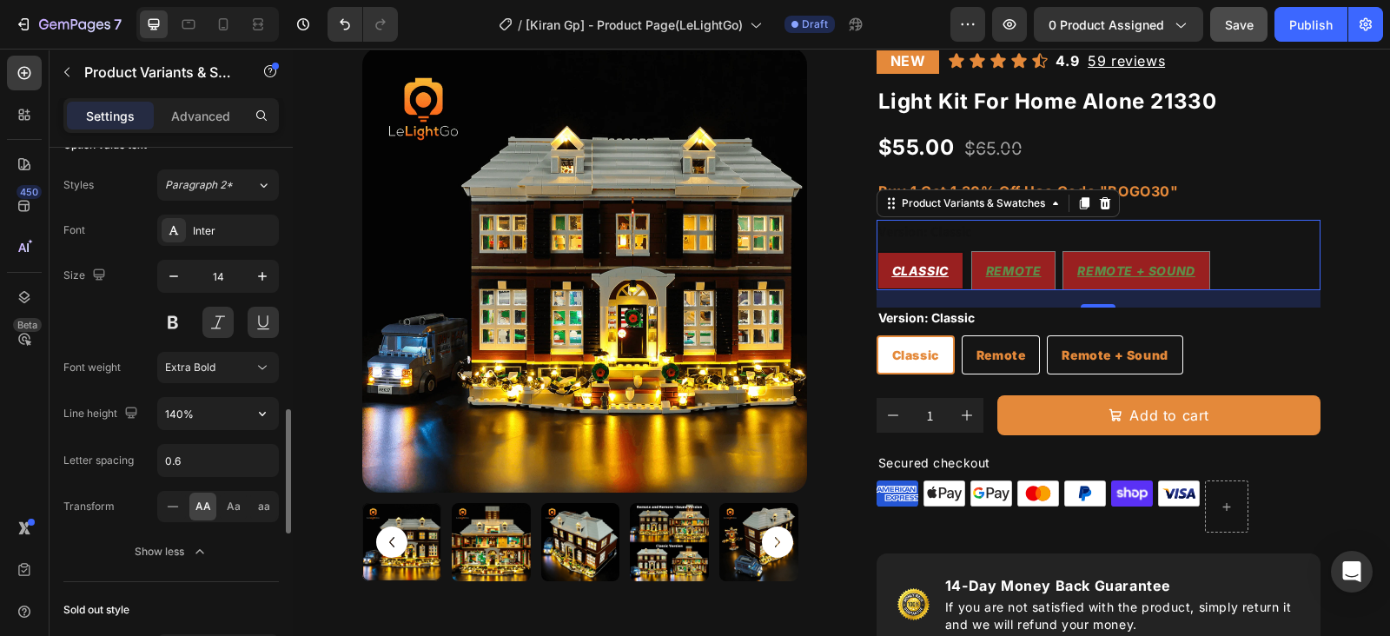
scroll to position [1014, 0]
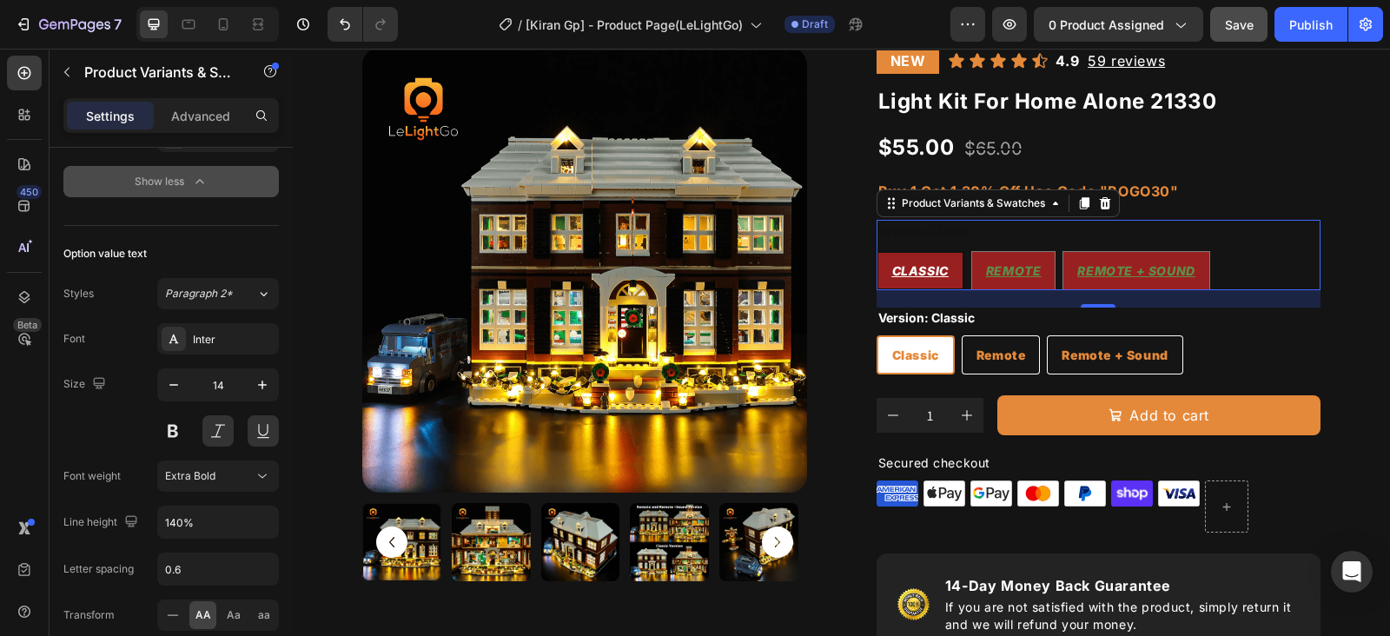
click at [1240, 254] on div "Classic Classic Classic Remote Remote Remote Remote + Sound Remote + Sound Remo…" at bounding box center [1099, 270] width 445 height 39
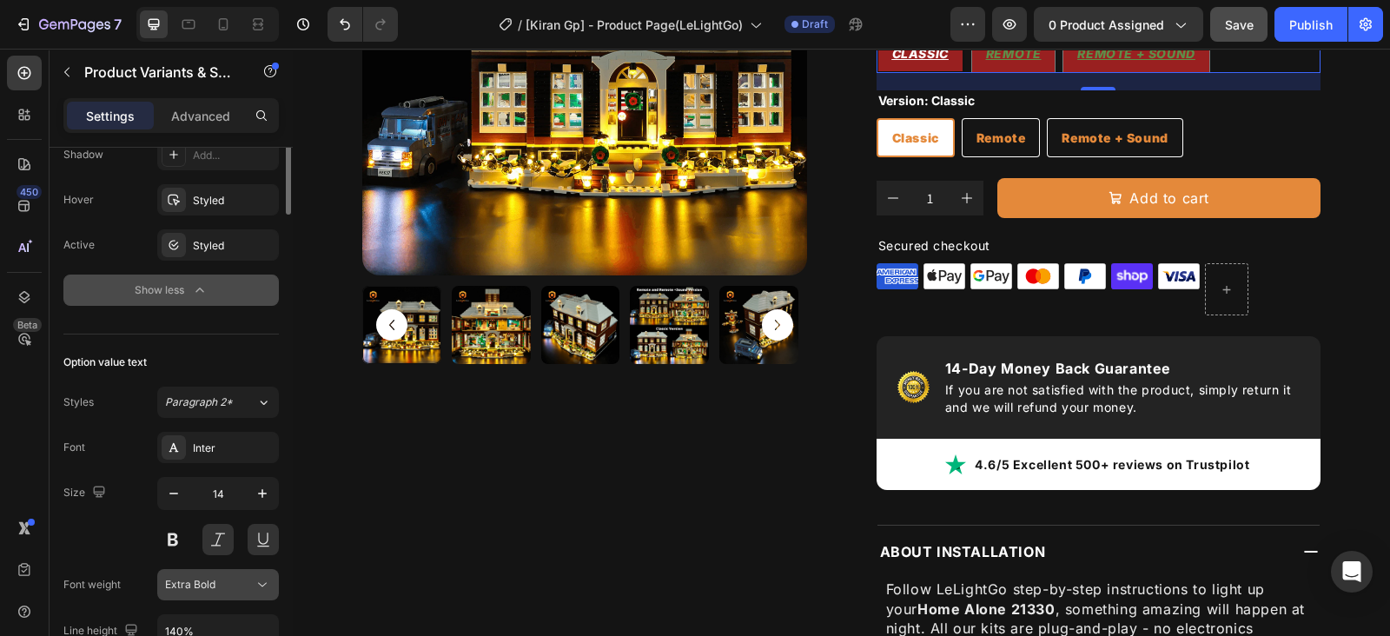
scroll to position [688, 0]
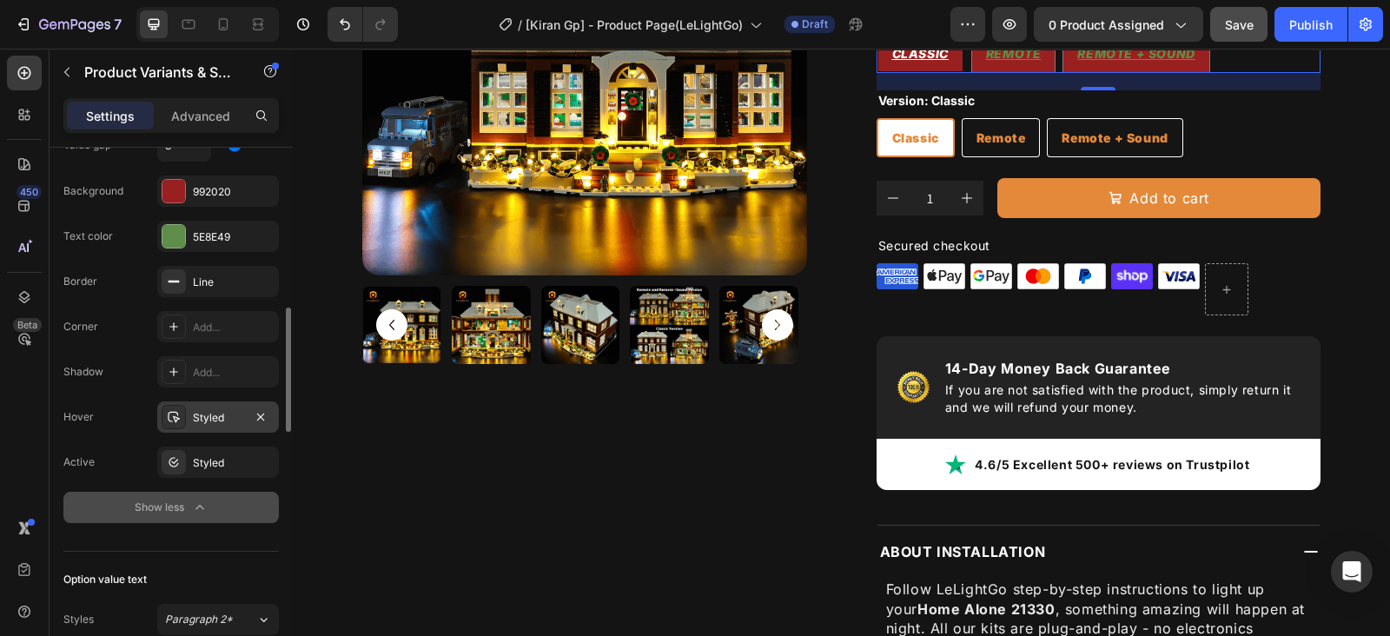
click at [209, 420] on div "Styled" at bounding box center [218, 418] width 50 height 16
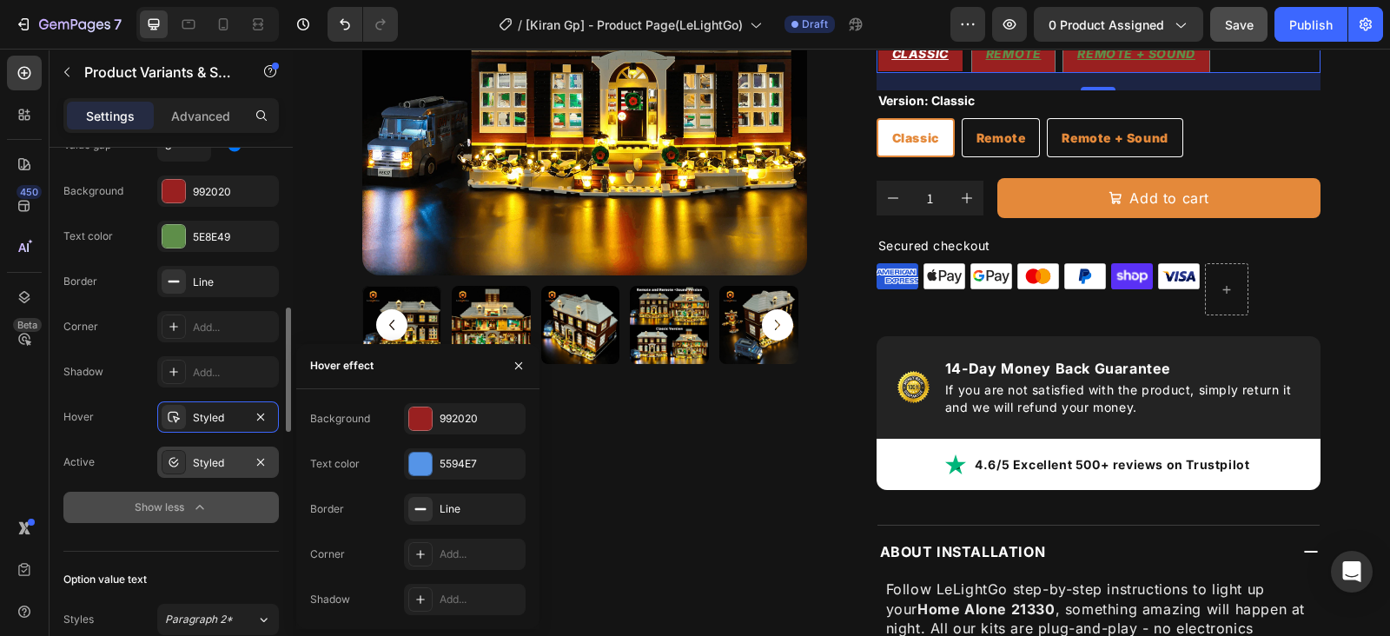
click at [207, 455] on div "Styled" at bounding box center [218, 463] width 50 height 16
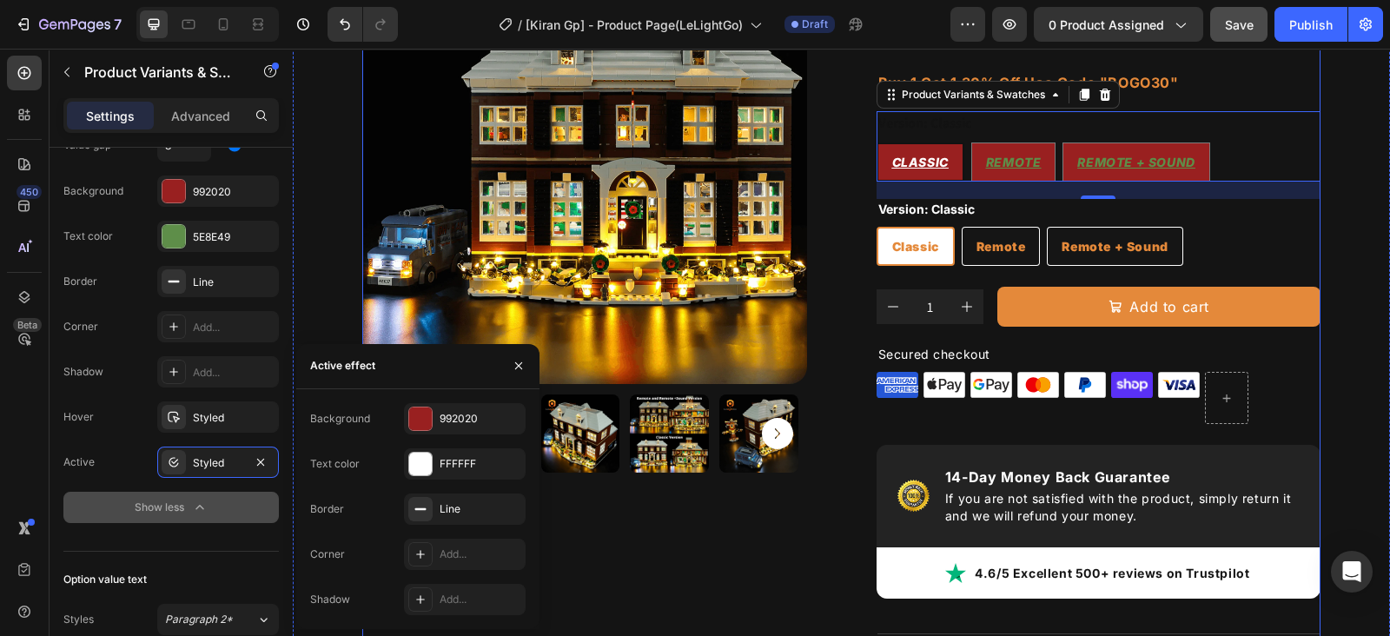
scroll to position [106, 0]
